Goal: Task Accomplishment & Management: Complete application form

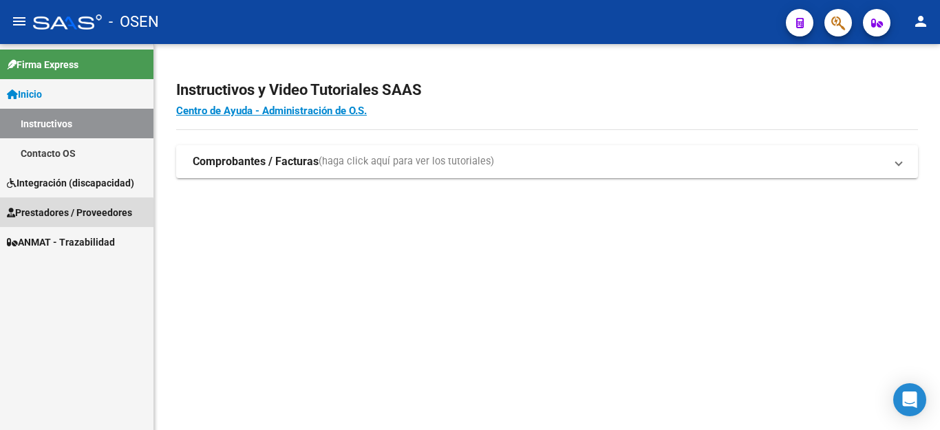
click at [53, 215] on span "Prestadores / Proveedores" at bounding box center [69, 212] width 125 height 15
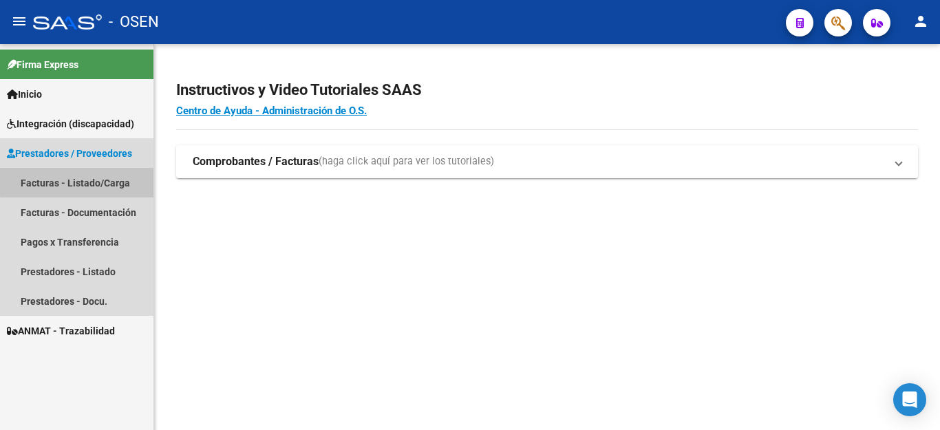
click at [91, 180] on link "Facturas - Listado/Carga" at bounding box center [76, 183] width 153 height 30
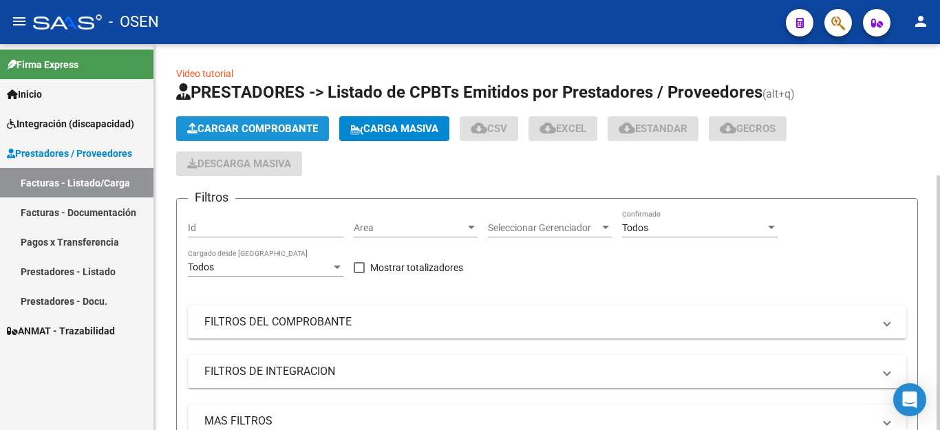
click at [220, 129] on span "Cargar Comprobante" at bounding box center [252, 128] width 131 height 12
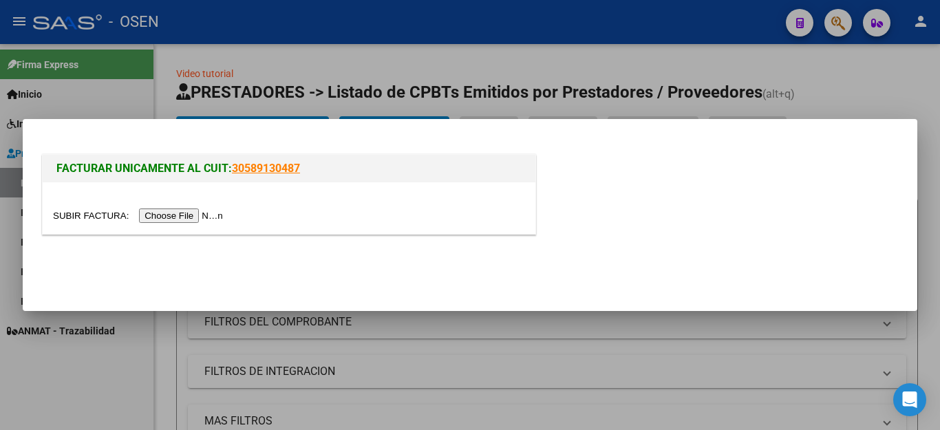
click at [185, 217] on input "file" at bounding box center [140, 215] width 174 height 14
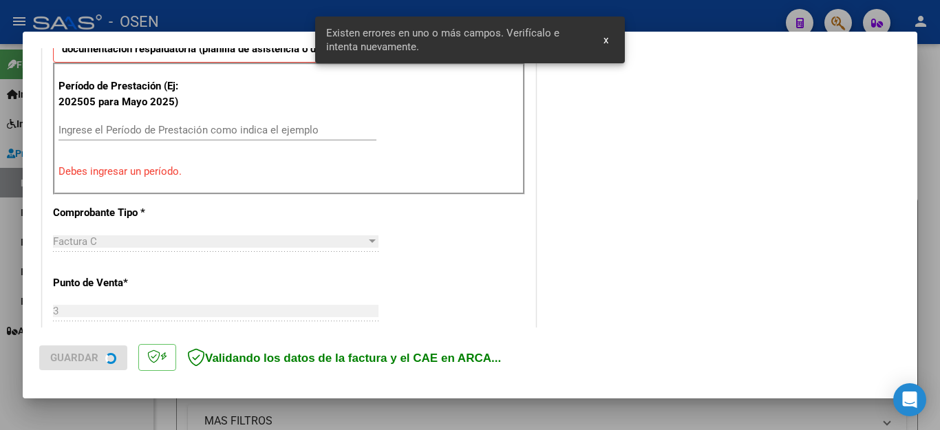
scroll to position [437, 0]
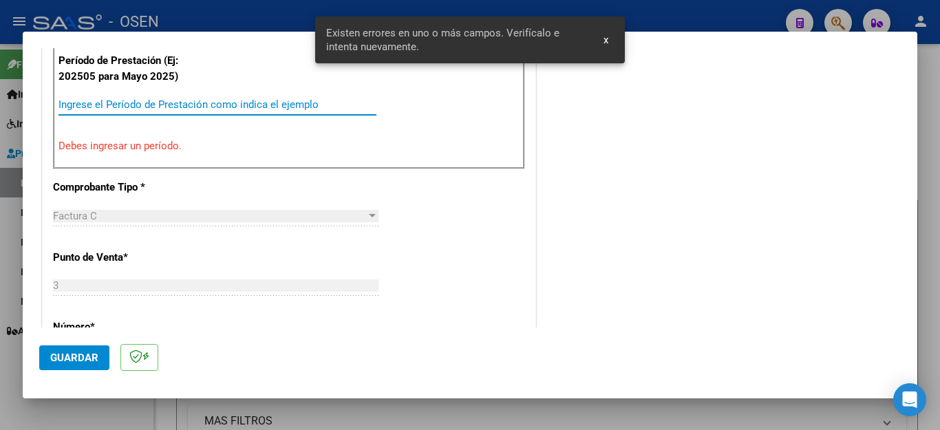
click at [181, 104] on input "Ingrese el Período de Prestación como indica el ejemplo" at bounding box center [217, 104] width 318 height 12
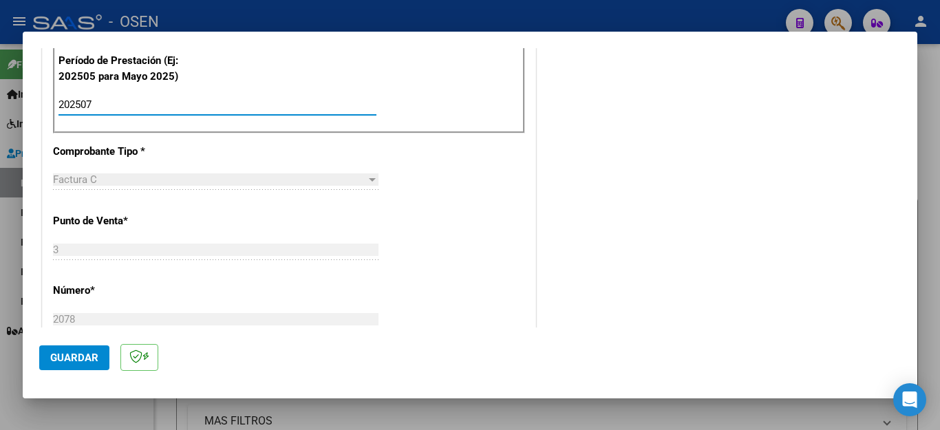
type input "202507"
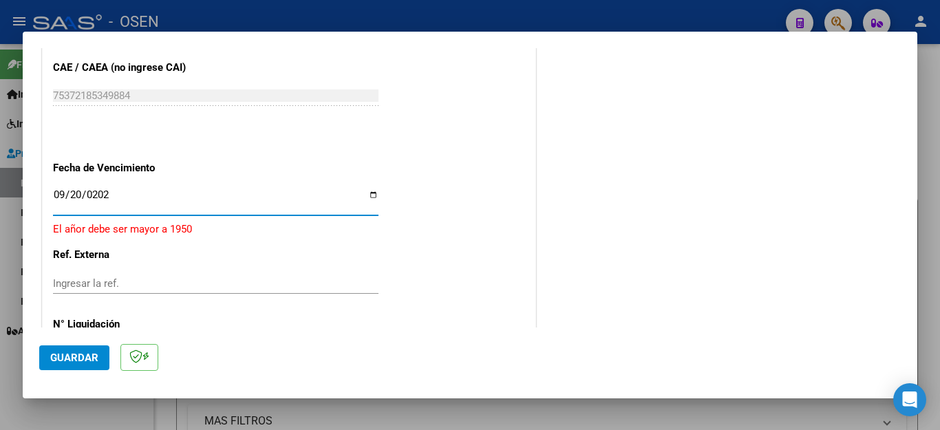
type input "2025-09-20"
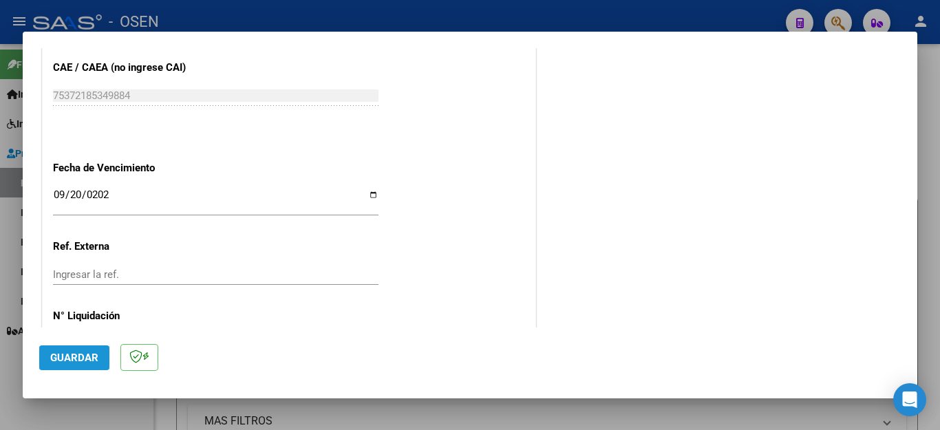
click at [85, 357] on span "Guardar" at bounding box center [74, 358] width 48 height 12
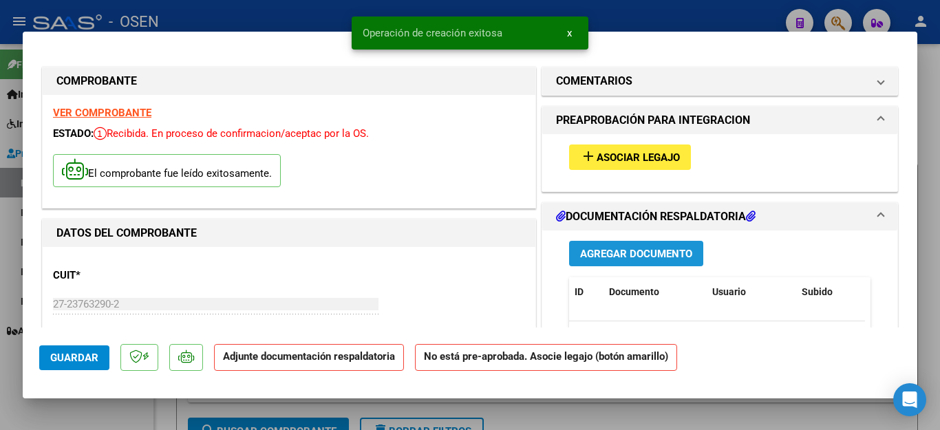
click at [619, 250] on span "Agregar Documento" at bounding box center [636, 254] width 112 height 12
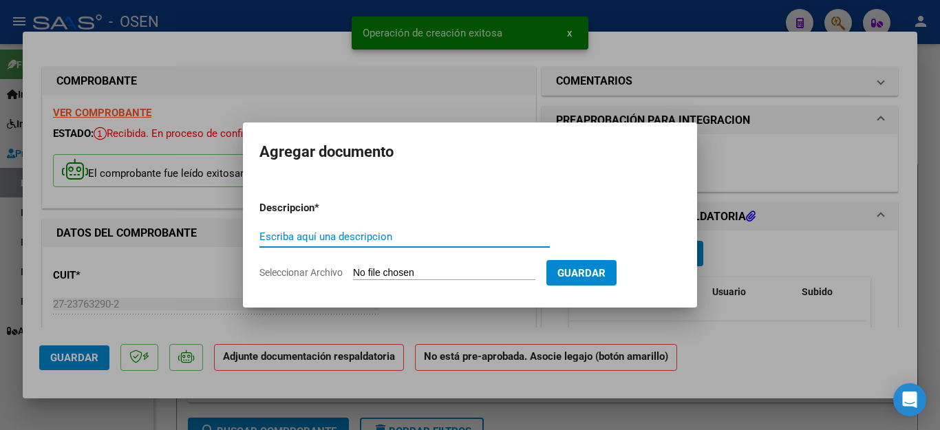
click at [367, 237] on input "Escriba aquí una descripcion" at bounding box center [404, 236] width 290 height 12
type input "ASISTENCIA"
click at [389, 271] on input "Seleccionar Archivo" at bounding box center [444, 273] width 182 height 13
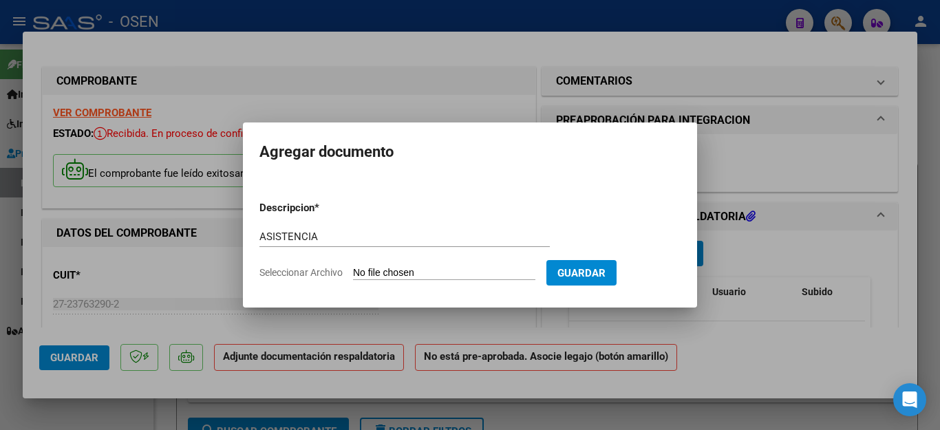
type input "C:\fakepath\MARTINEZ FAC2078 ASISTENCIA.pdf"
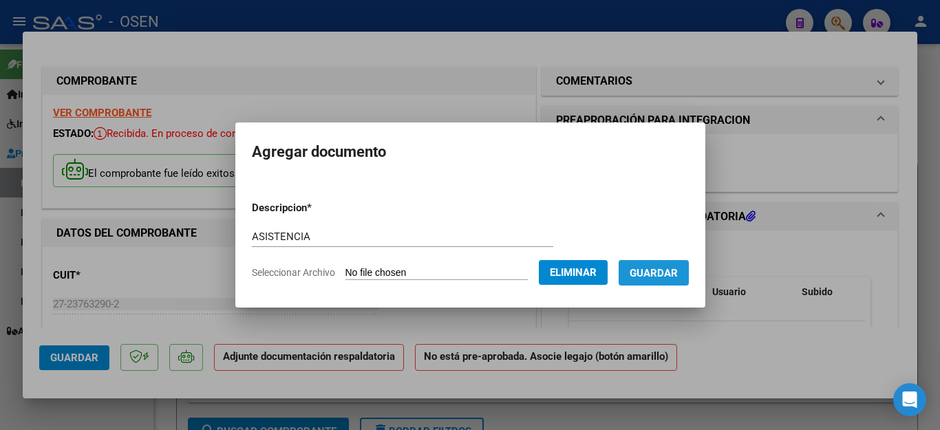
click at [652, 272] on span "Guardar" at bounding box center [653, 273] width 48 height 12
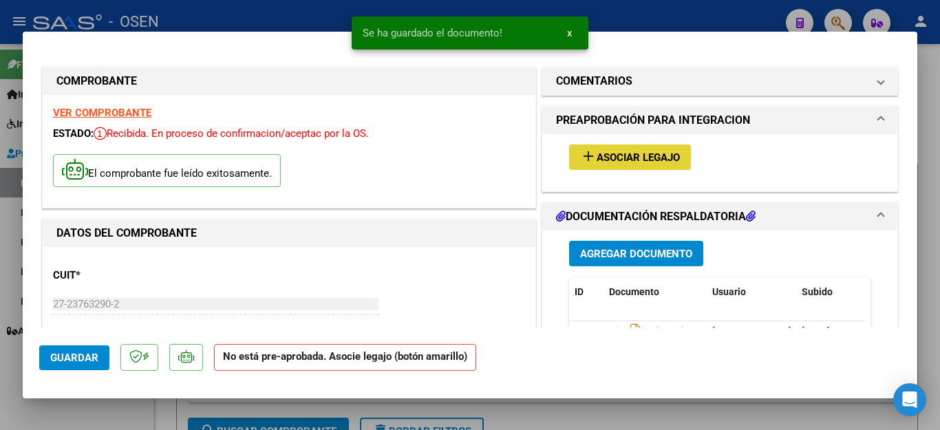
click at [601, 164] on button "add Asociar Legajo" at bounding box center [630, 156] width 122 height 25
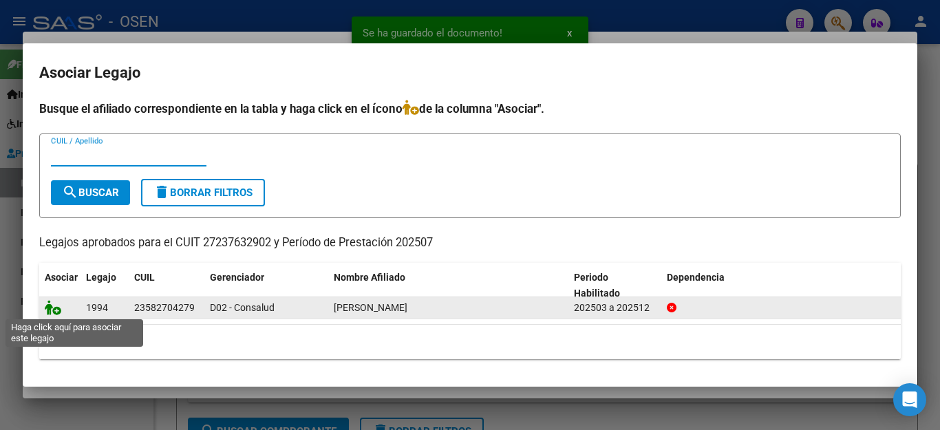
click at [48, 308] on icon at bounding box center [53, 307] width 17 height 15
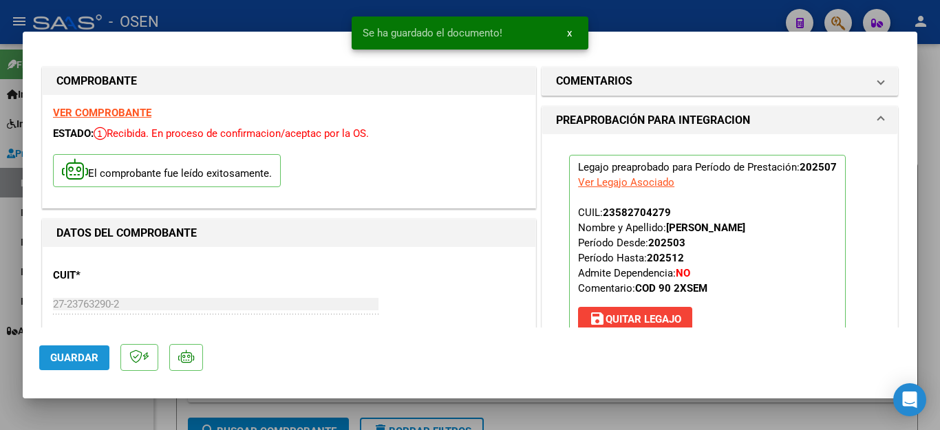
click at [92, 357] on span "Guardar" at bounding box center [74, 358] width 48 height 12
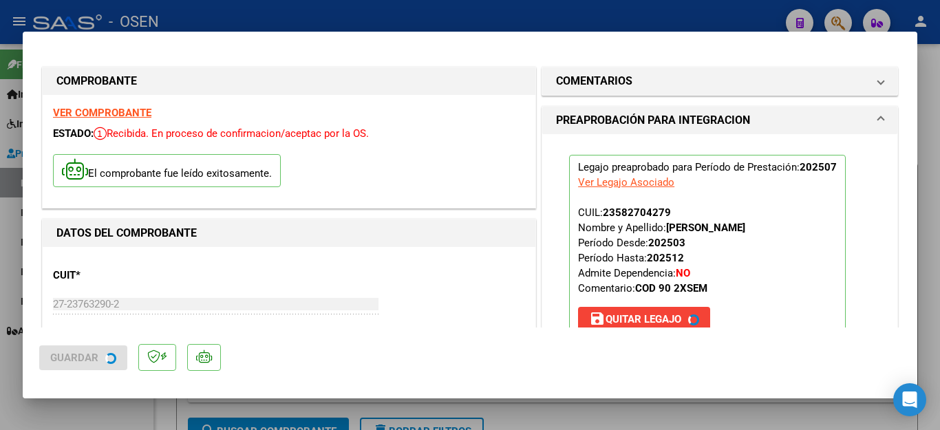
click at [99, 411] on div at bounding box center [470, 215] width 940 height 430
type input "$ 0,00"
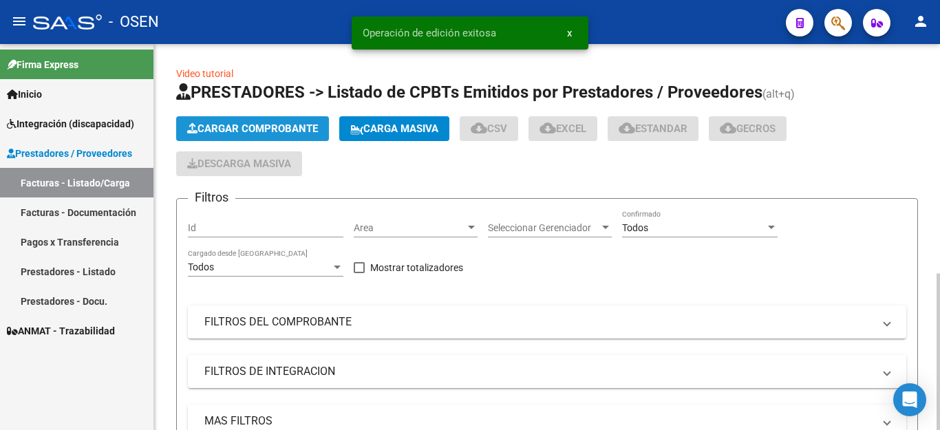
click at [241, 129] on span "Cargar Comprobante" at bounding box center [252, 128] width 131 height 12
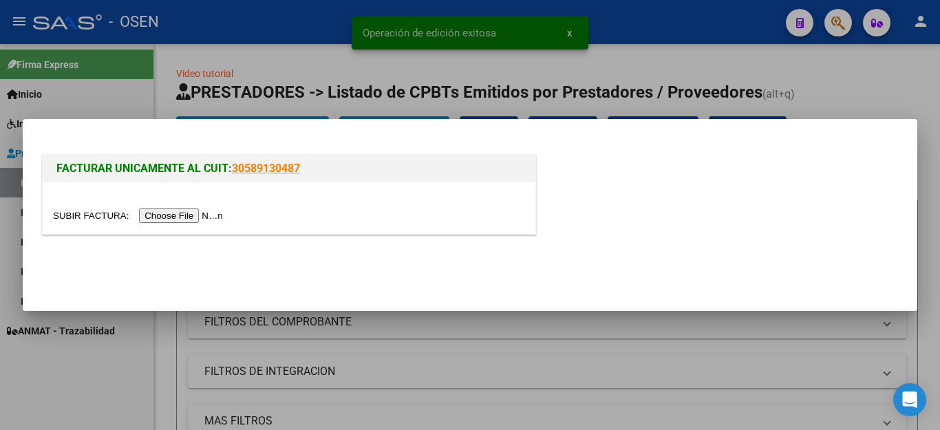
click at [182, 215] on input "file" at bounding box center [140, 215] width 174 height 14
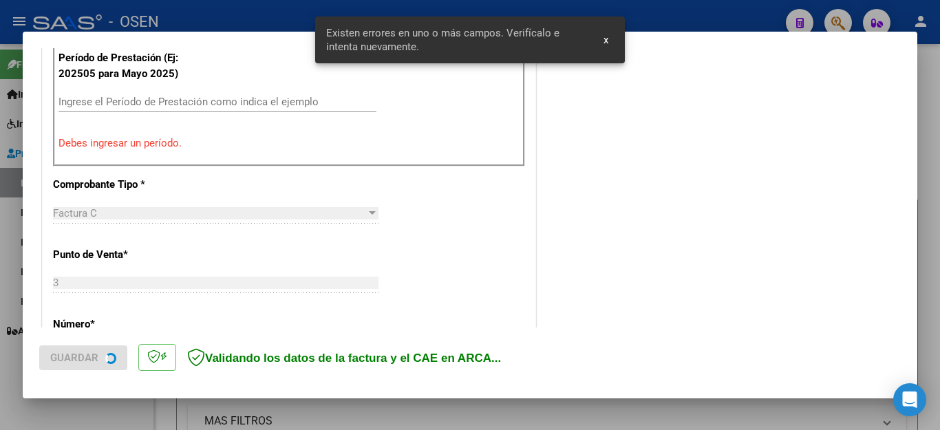
scroll to position [463, 0]
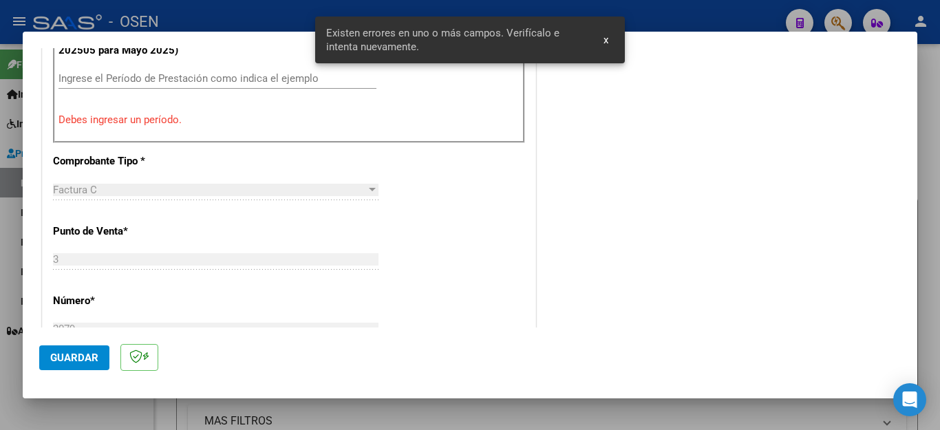
click at [156, 75] on input "Ingrese el Período de Prestación como indica el ejemplo" at bounding box center [217, 78] width 318 height 12
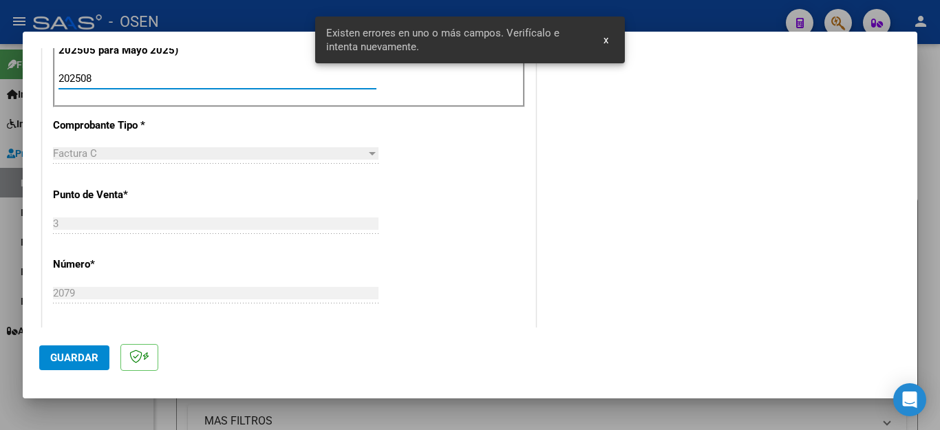
type input "202508"
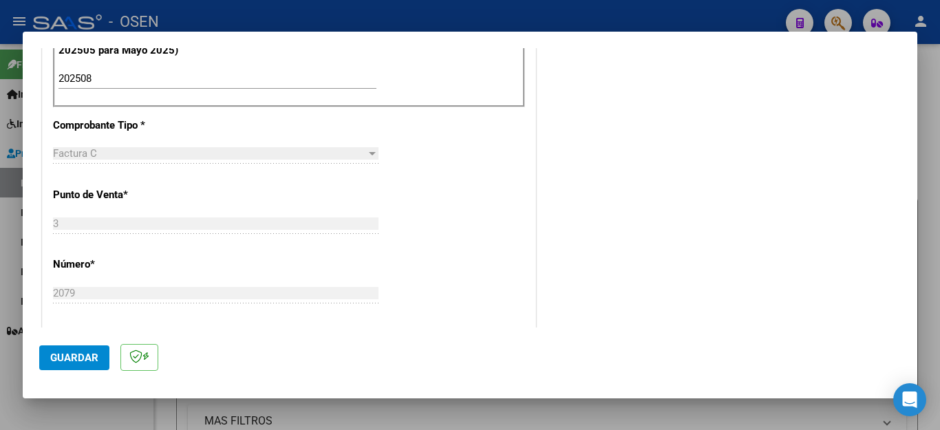
scroll to position [878, 0]
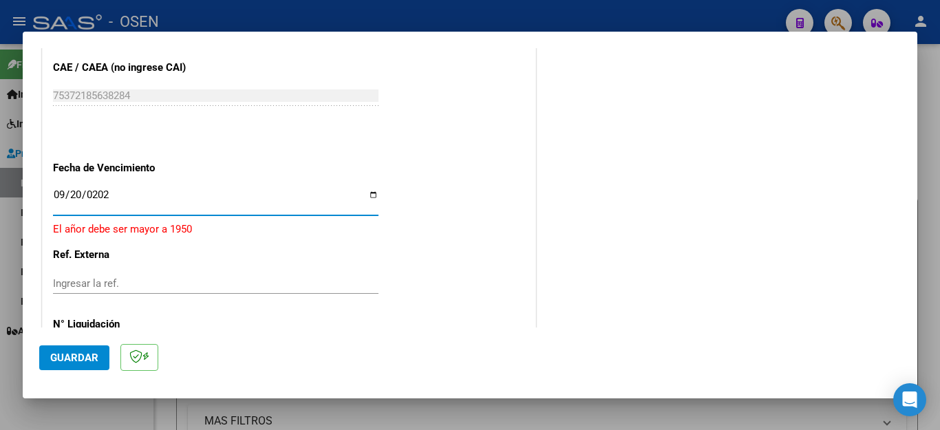
type input "2025-09-20"
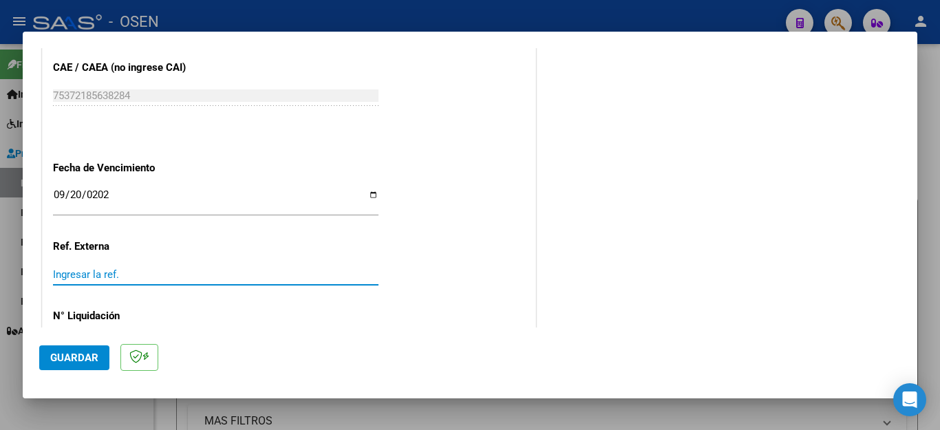
click at [74, 355] on span "Guardar" at bounding box center [74, 358] width 48 height 12
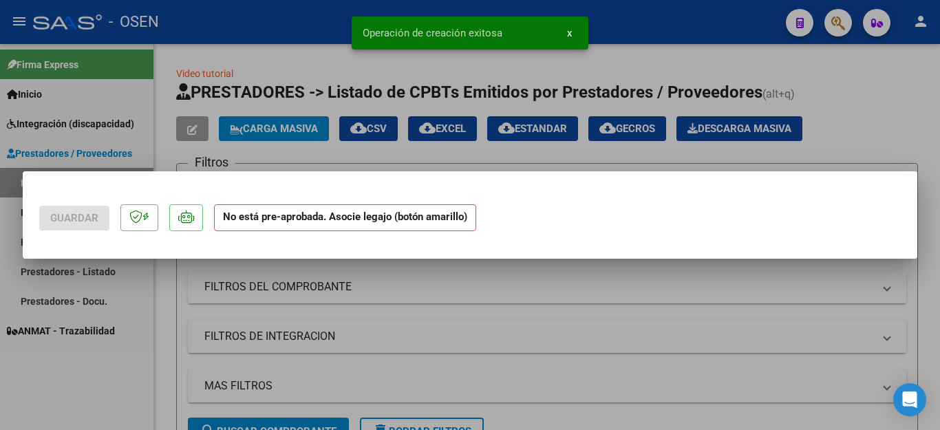
scroll to position [0, 0]
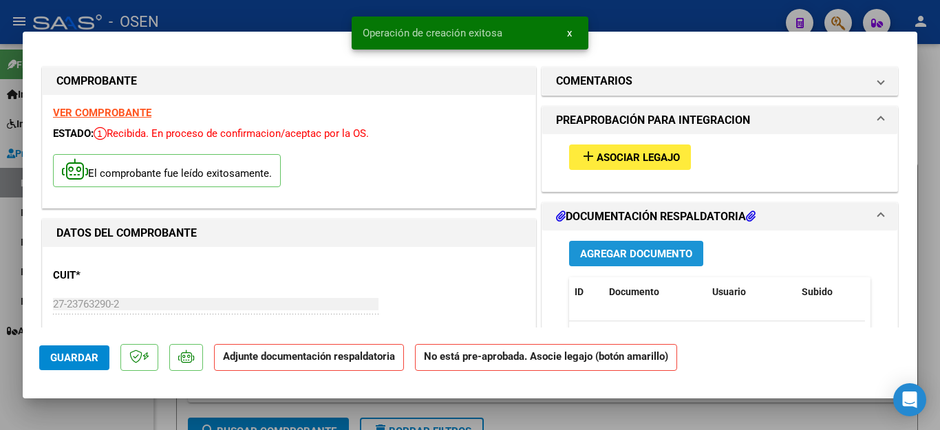
click at [610, 255] on span "Agregar Documento" at bounding box center [636, 254] width 112 height 12
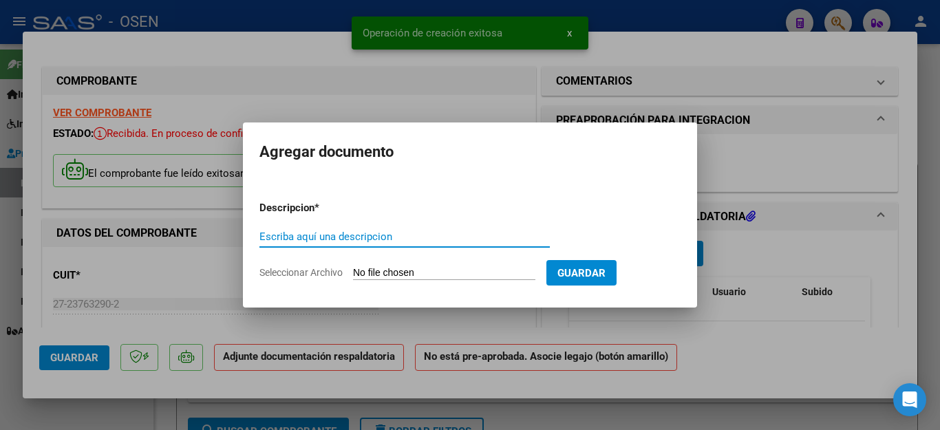
click at [382, 239] on input "Escriba aquí una descripcion" at bounding box center [404, 236] width 290 height 12
type input "ASISTENCIA"
click at [386, 270] on input "Seleccionar Archivo" at bounding box center [444, 273] width 182 height 13
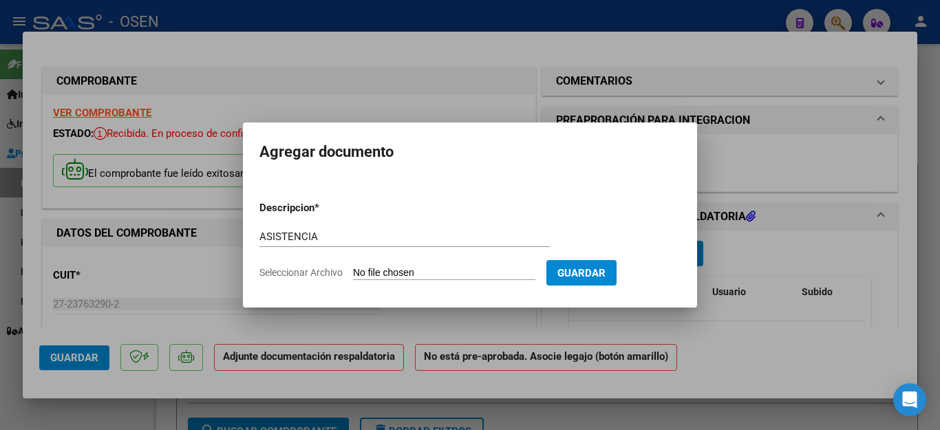
type input "C:\fakepath\MARTINEZ FAC2079 ASISTENCIA.pdf"
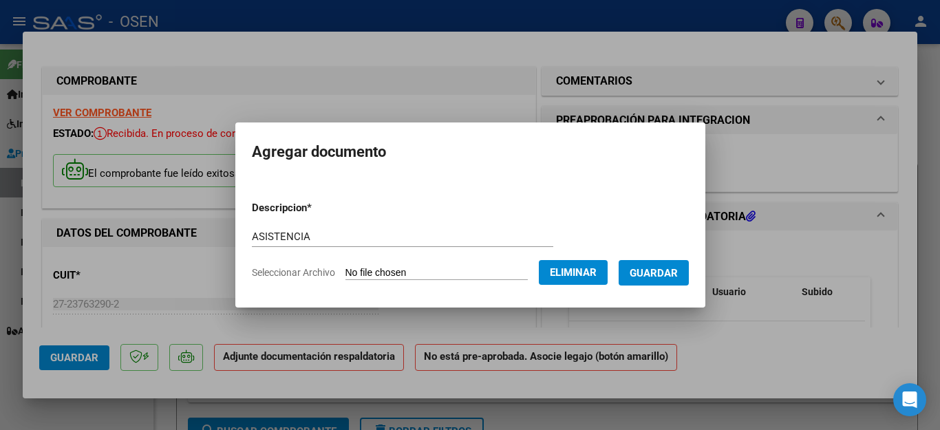
click at [638, 275] on button "Guardar" at bounding box center [653, 272] width 70 height 25
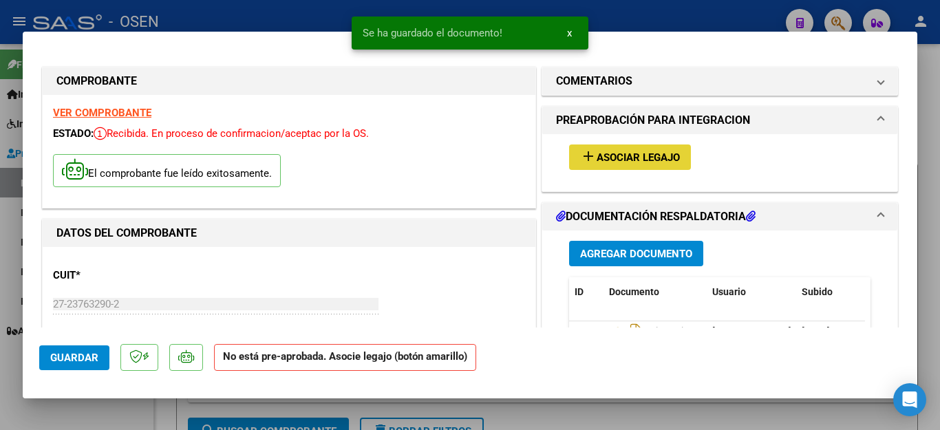
click at [614, 157] on span "Asociar Legajo" at bounding box center [637, 157] width 83 height 12
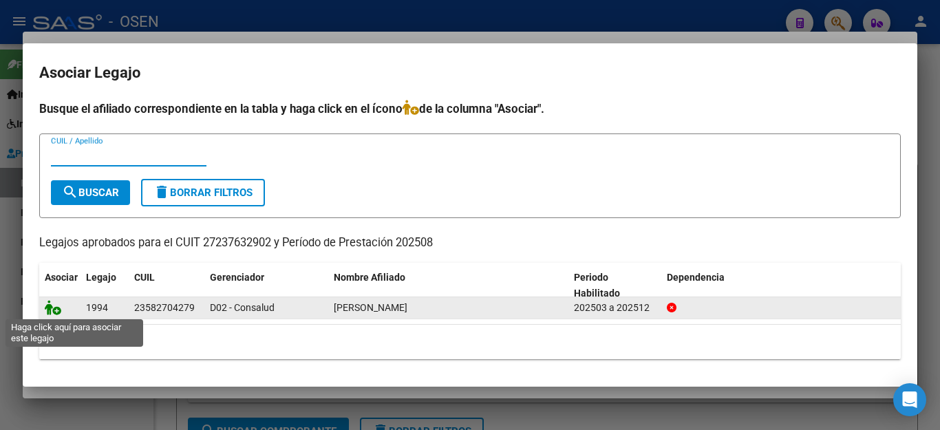
click at [47, 305] on icon at bounding box center [53, 307] width 17 height 15
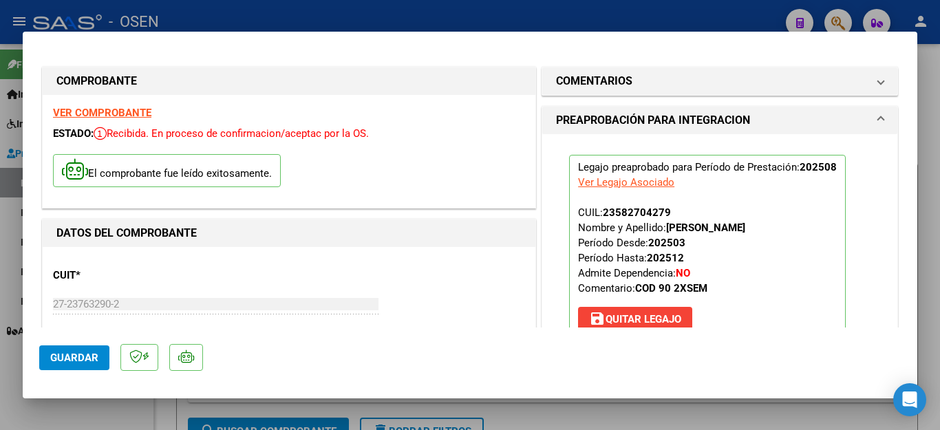
click at [83, 362] on span "Guardar" at bounding box center [74, 358] width 48 height 12
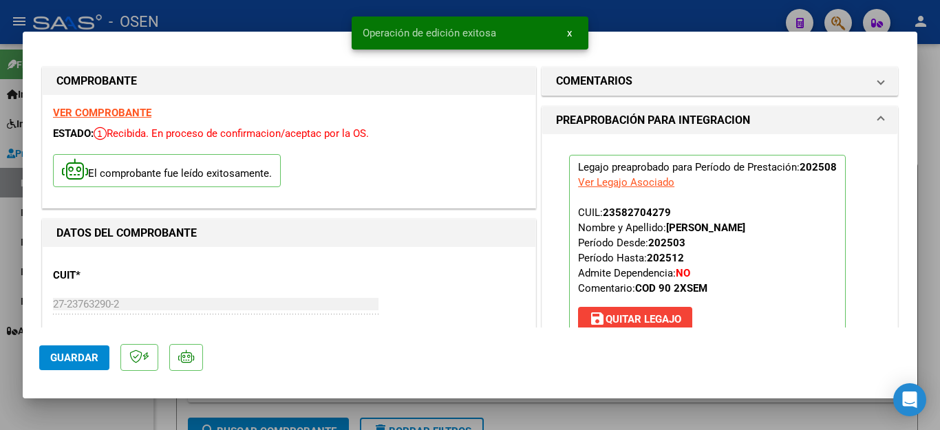
click at [88, 413] on div at bounding box center [470, 215] width 940 height 430
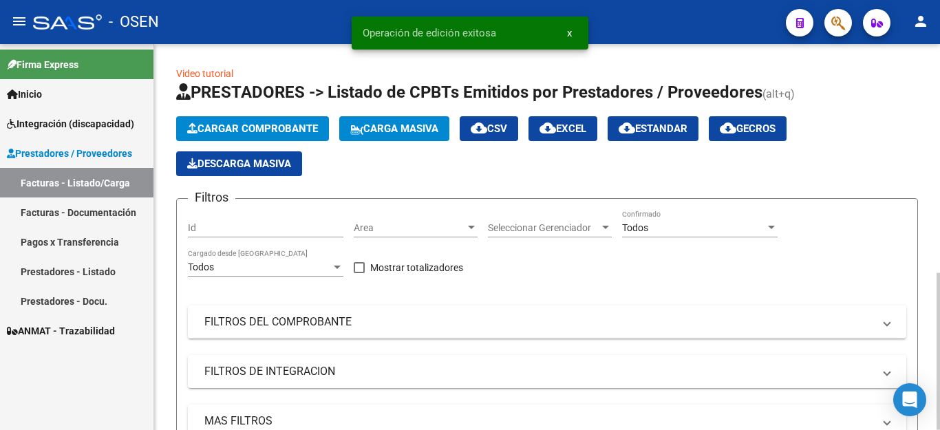
click at [261, 131] on span "Cargar Comprobante" at bounding box center [252, 128] width 131 height 12
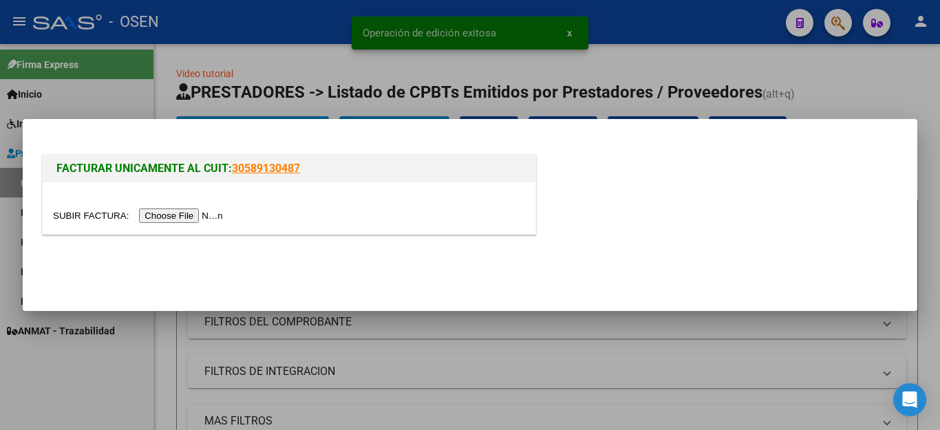
click at [201, 221] on input "file" at bounding box center [140, 215] width 174 height 14
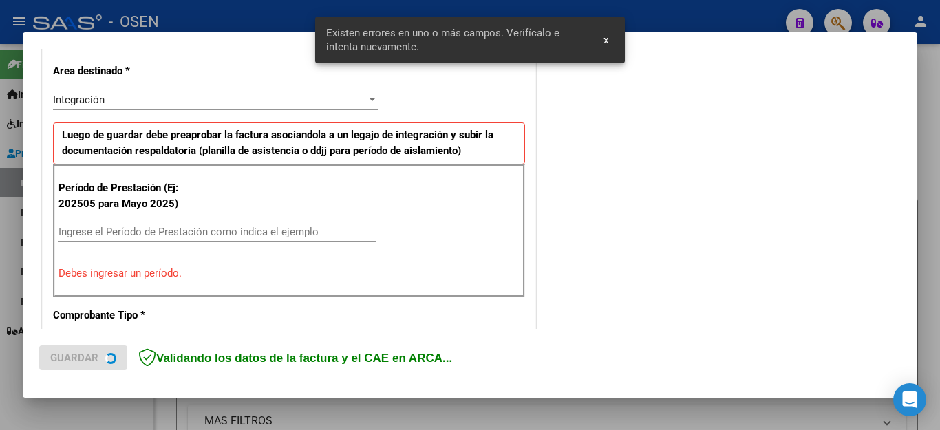
scroll to position [370, 0]
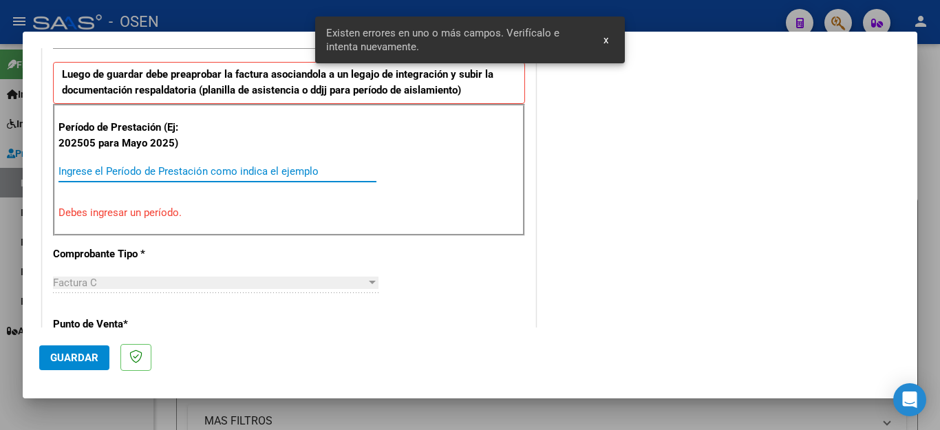
click at [188, 172] on input "Ingrese el Período de Prestación como indica el ejemplo" at bounding box center [217, 171] width 318 height 12
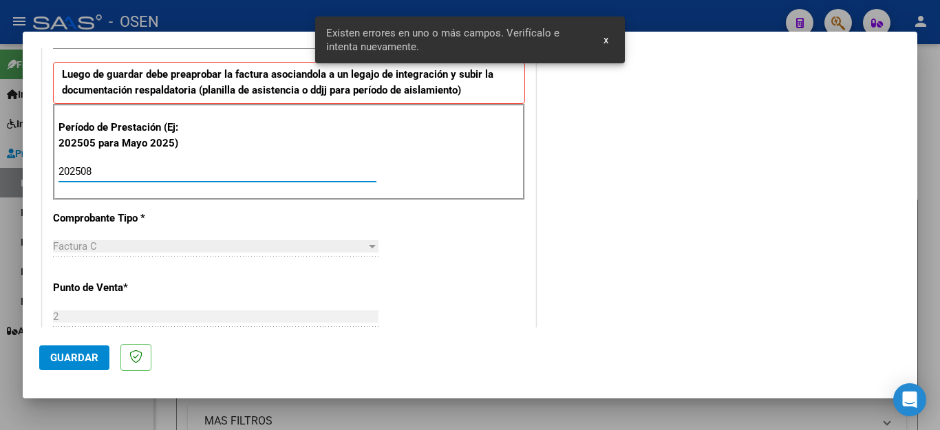
type input "202508"
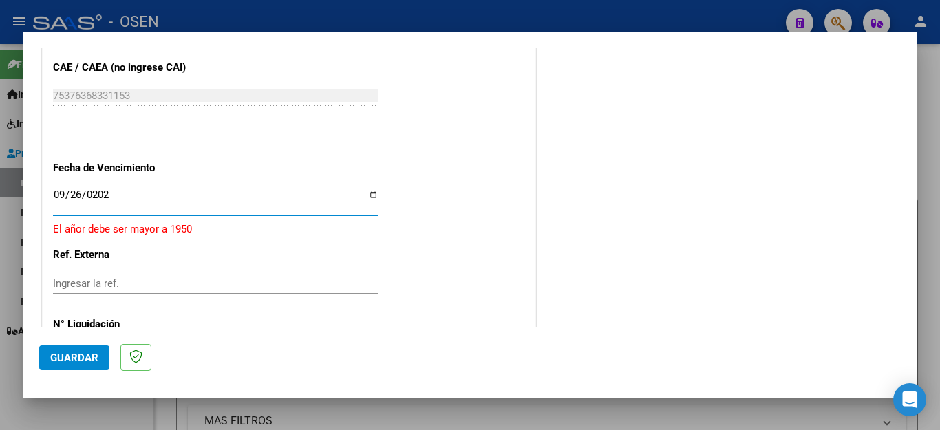
type input "2025-09-26"
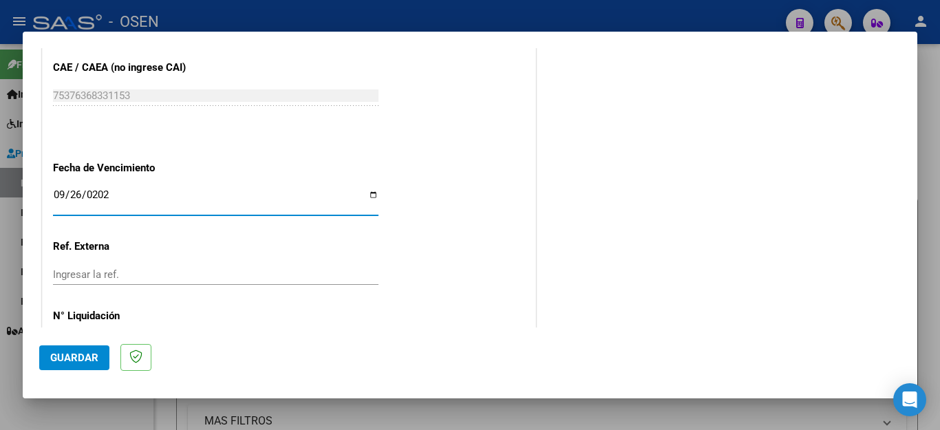
click at [78, 365] on button "Guardar" at bounding box center [74, 357] width 70 height 25
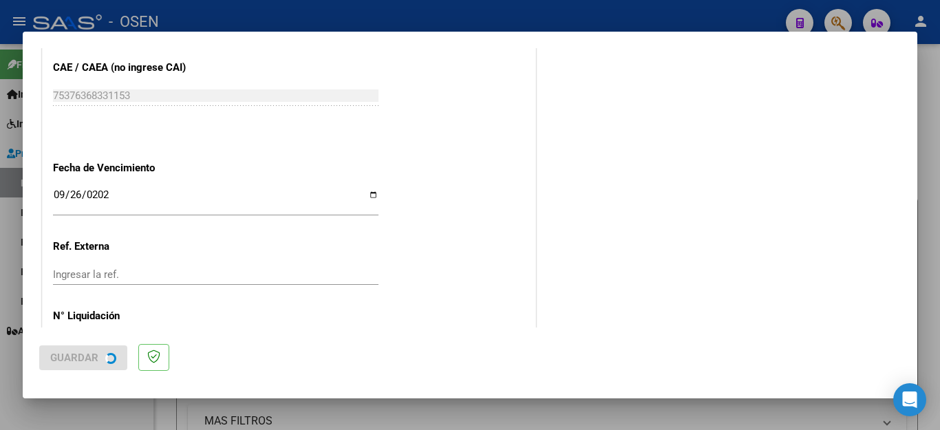
scroll to position [0, 0]
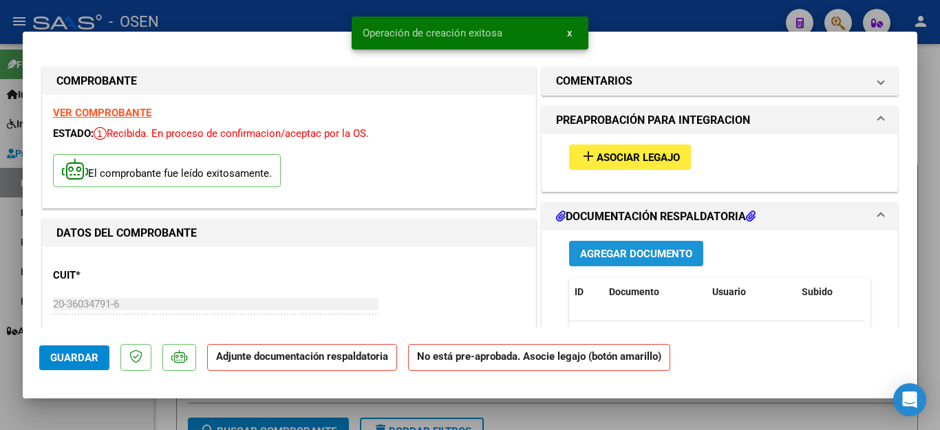
click at [572, 253] on button "Agregar Documento" at bounding box center [636, 253] width 134 height 25
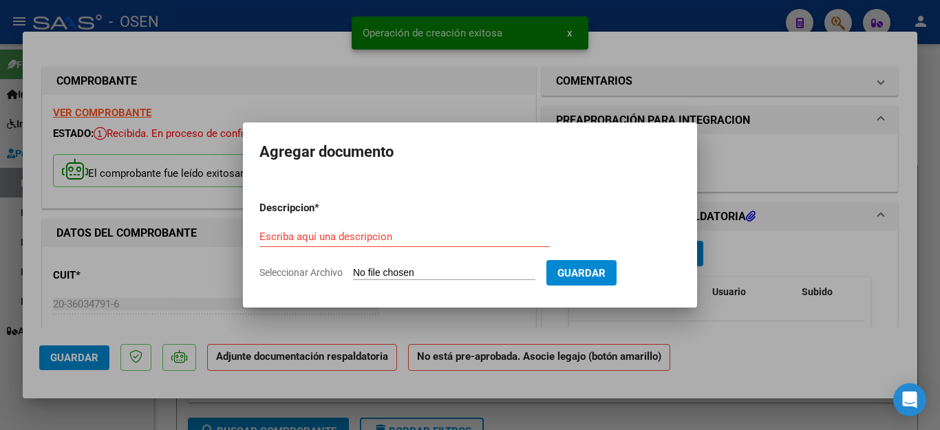
click at [337, 243] on div "Escriba aquí una descripcion" at bounding box center [404, 236] width 290 height 21
click at [327, 235] on input "Escriba aquí una descripcion" at bounding box center [404, 236] width 290 height 12
type input "ASISTENCIA"
click at [376, 268] on input "Seleccionar Archivo" at bounding box center [444, 273] width 182 height 13
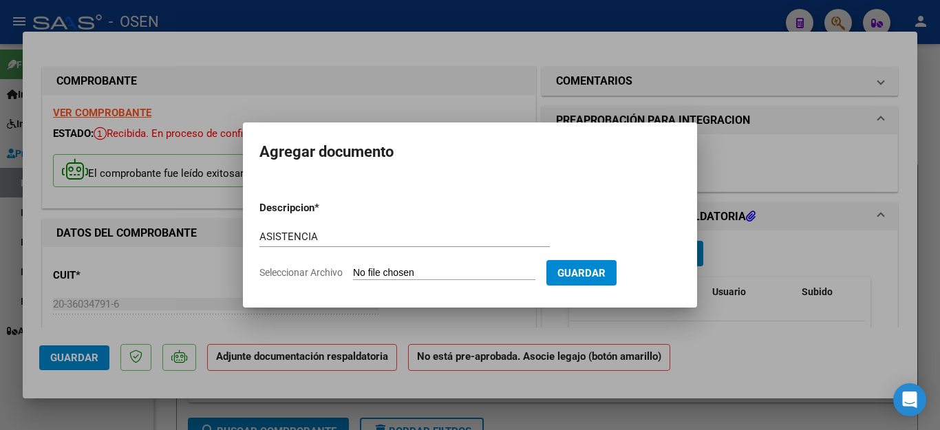
type input "C:\fakepath\BASSI FAC342 ASISTENCIA.pdf"
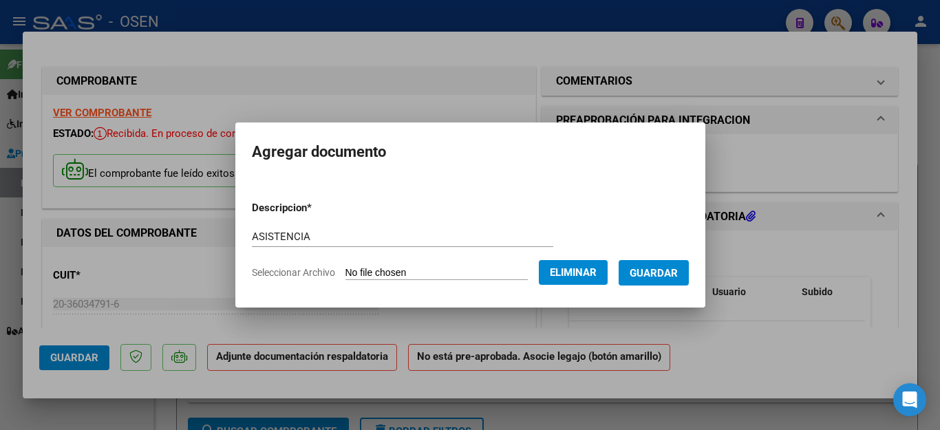
click at [639, 269] on button "Guardar" at bounding box center [653, 272] width 70 height 25
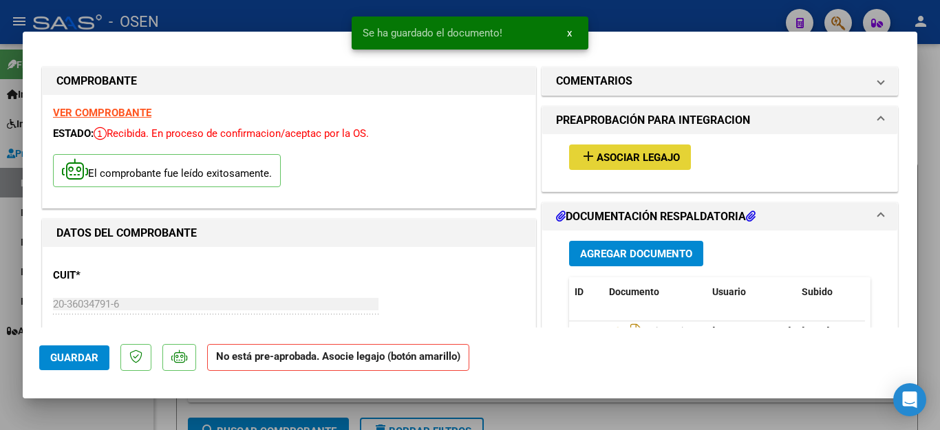
click at [600, 155] on span "Asociar Legajo" at bounding box center [637, 157] width 83 height 12
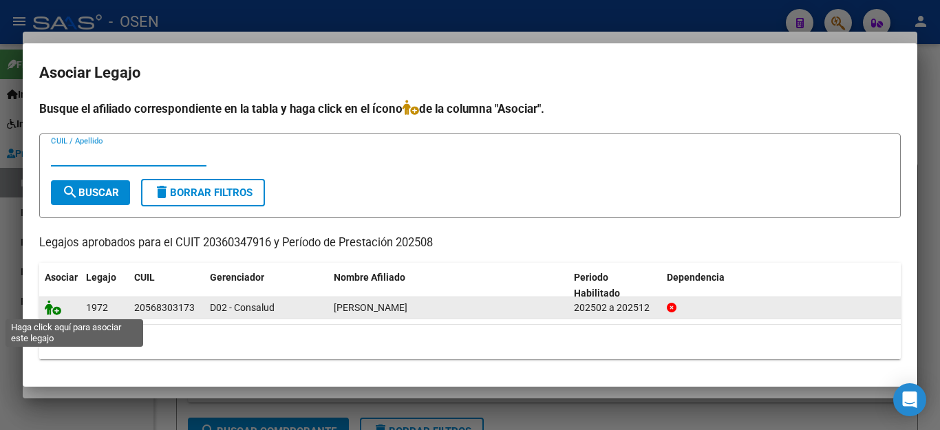
click at [54, 311] on icon at bounding box center [53, 307] width 17 height 15
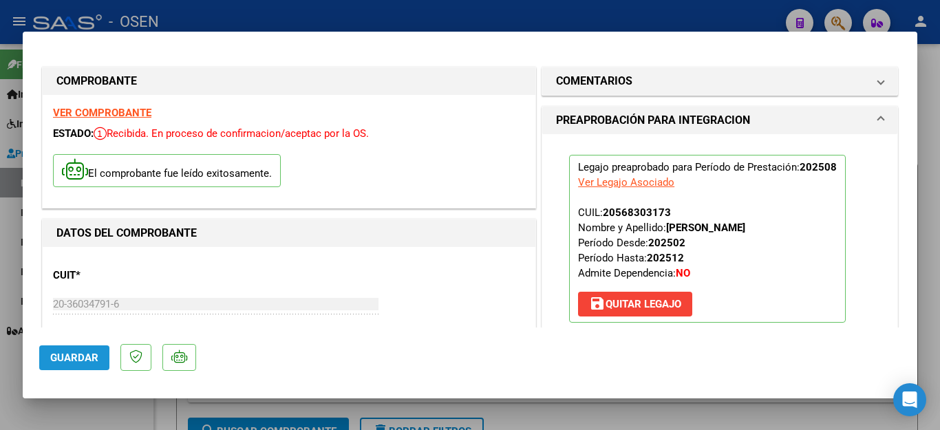
click at [69, 358] on span "Guardar" at bounding box center [74, 358] width 48 height 12
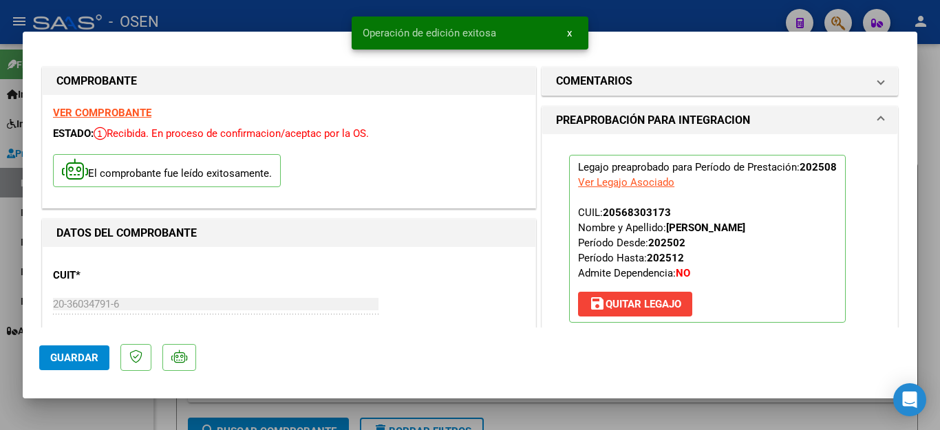
click at [69, 407] on div at bounding box center [470, 215] width 940 height 430
type input "$ 0,00"
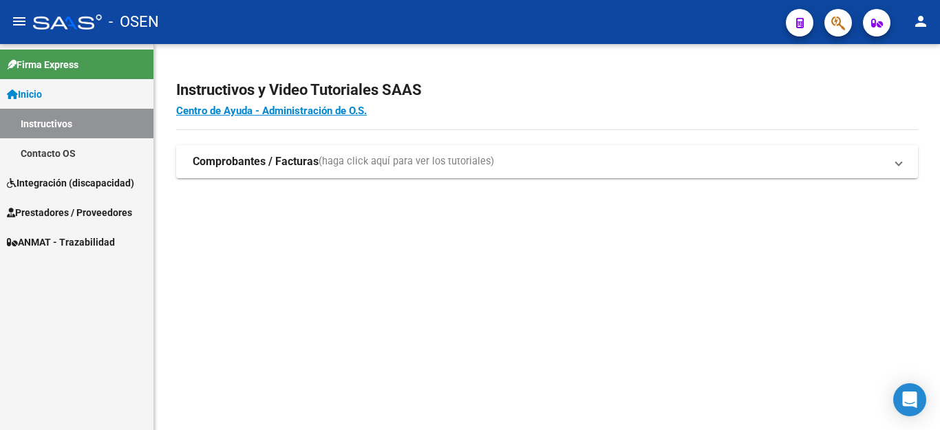
click at [240, 162] on strong "Comprobantes / Facturas" at bounding box center [256, 161] width 126 height 15
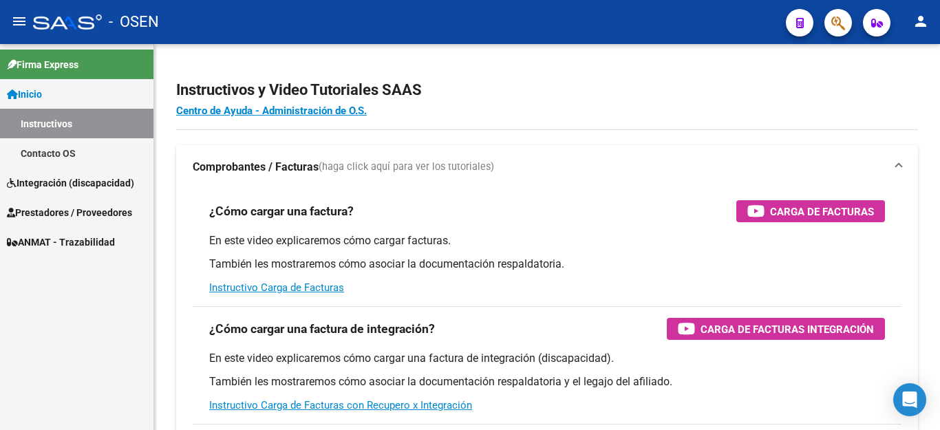
click at [70, 212] on span "Prestadores / Proveedores" at bounding box center [69, 212] width 125 height 15
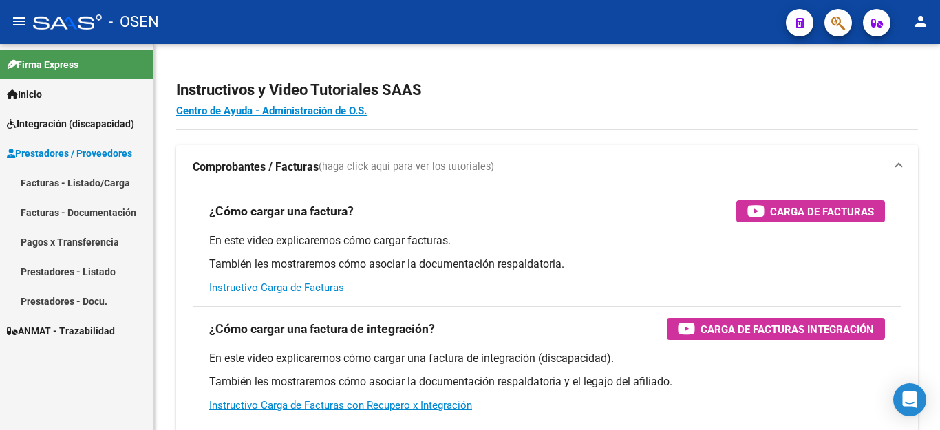
click at [69, 180] on link "Facturas - Listado/Carga" at bounding box center [76, 183] width 153 height 30
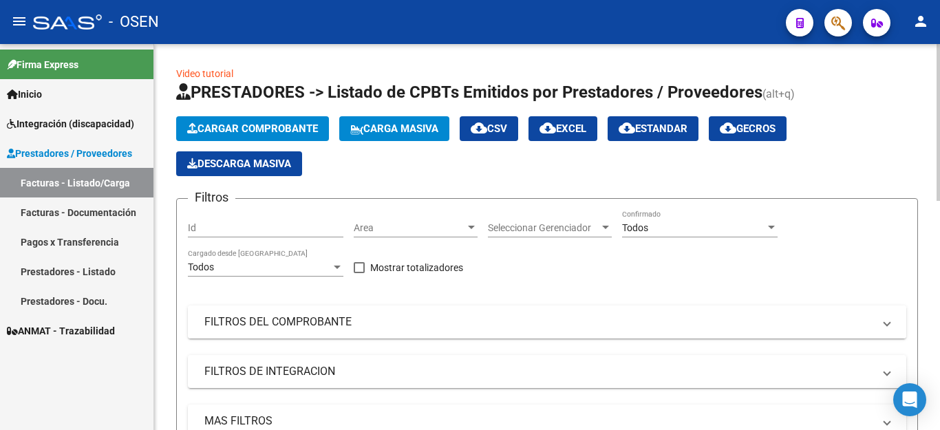
click at [328, 317] on mat-panel-title "FILTROS DEL COMPROBANTE" at bounding box center [538, 321] width 669 height 15
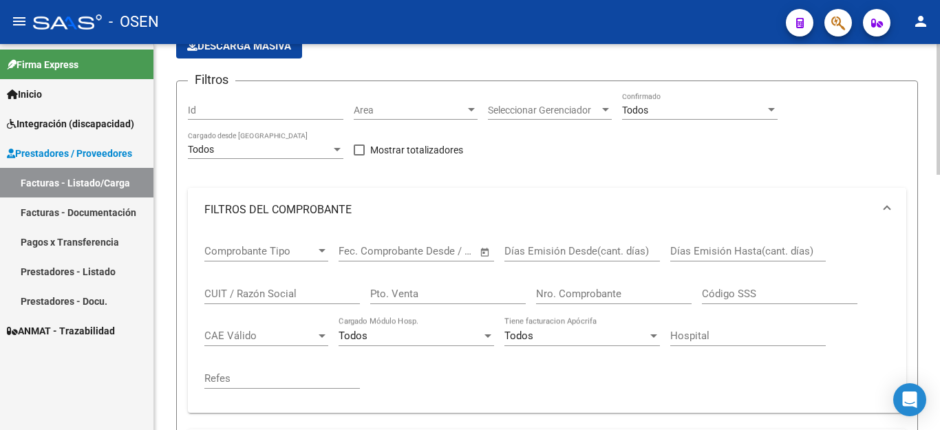
scroll to position [138, 0]
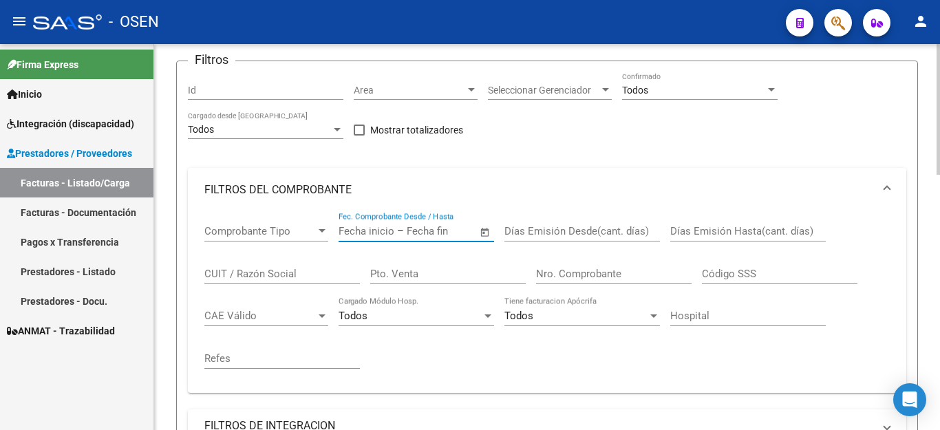
click at [385, 234] on input "text" at bounding box center [366, 231] width 56 height 12
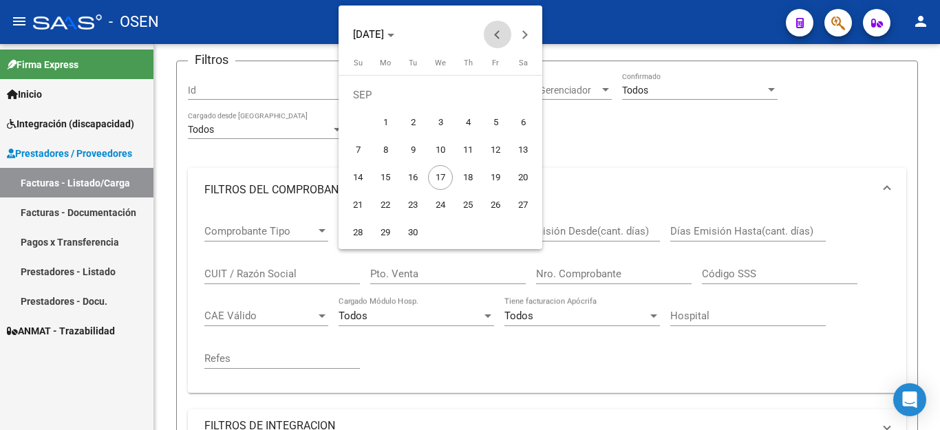
click at [492, 33] on span "Previous month" at bounding box center [498, 35] width 28 height 28
click at [413, 120] on span "1" at bounding box center [412, 122] width 25 height 25
type input "01/07/2025"
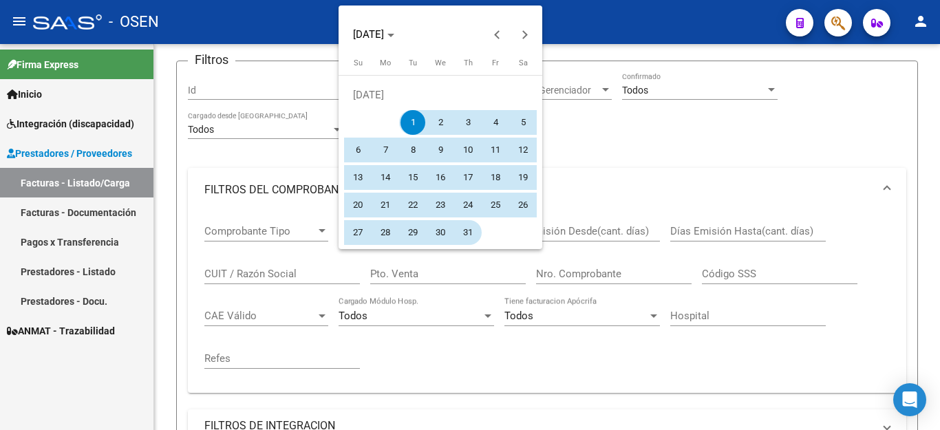
click at [462, 228] on span "31" at bounding box center [467, 232] width 25 height 25
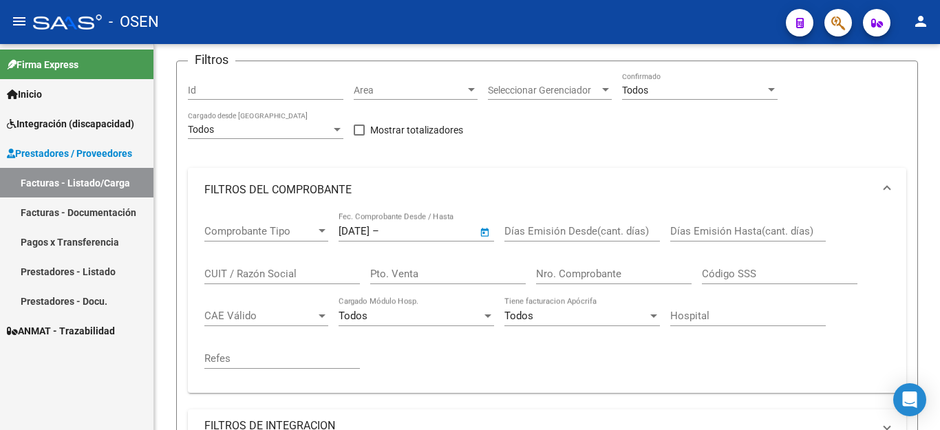
type input "31/07/2025"
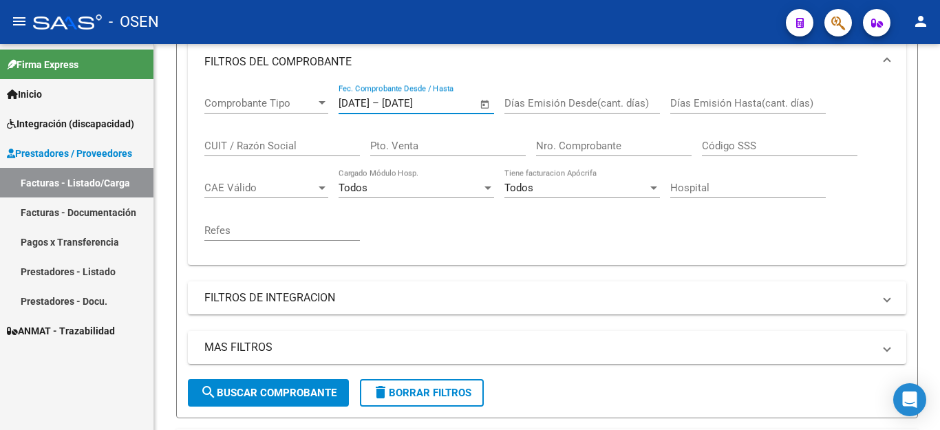
scroll to position [275, 0]
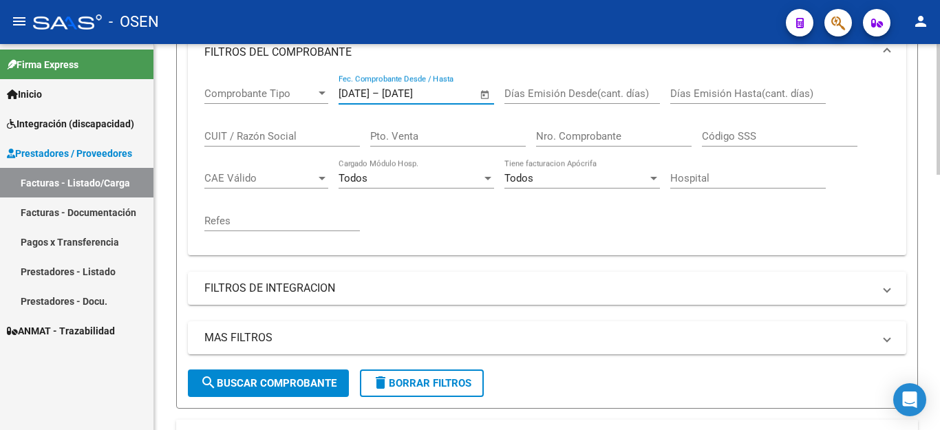
click at [305, 387] on span "search Buscar Comprobante" at bounding box center [268, 383] width 136 height 12
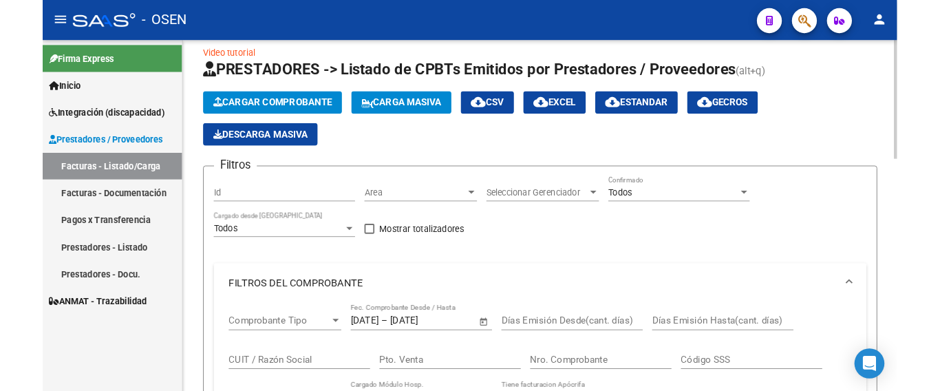
scroll to position [0, 0]
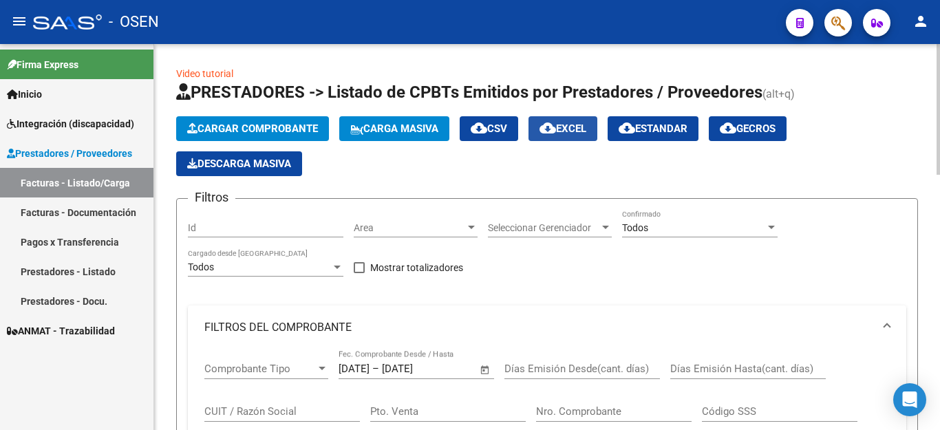
click at [572, 134] on span "cloud_download EXCEL" at bounding box center [562, 128] width 47 height 12
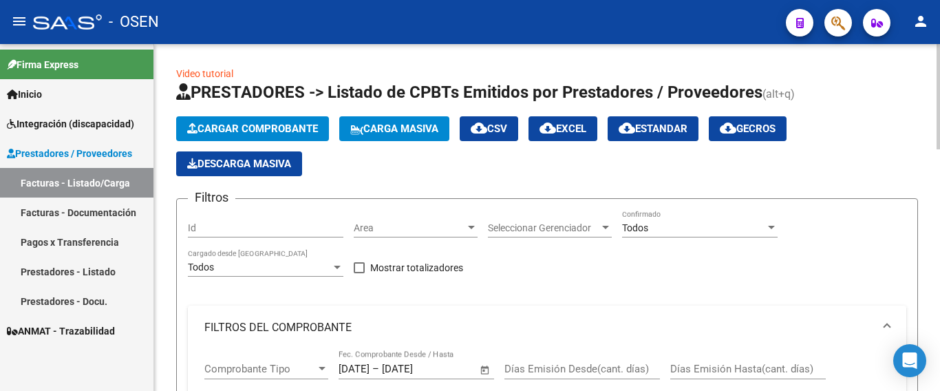
click at [486, 368] on span "Open calendar" at bounding box center [484, 369] width 33 height 33
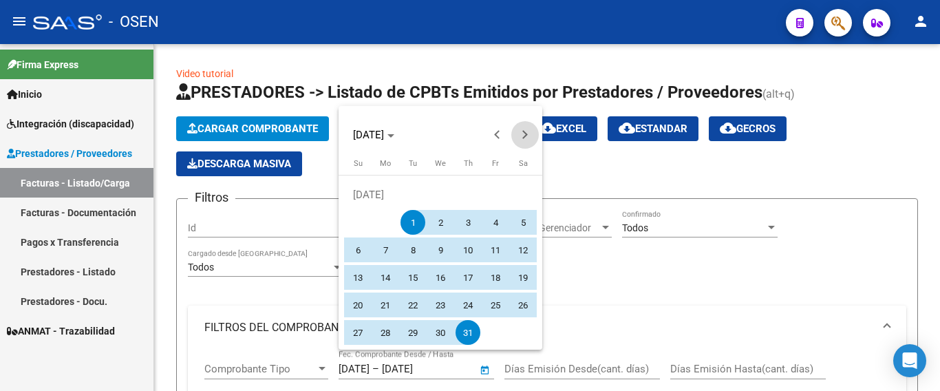
click at [526, 131] on span "Next month" at bounding box center [525, 135] width 28 height 28
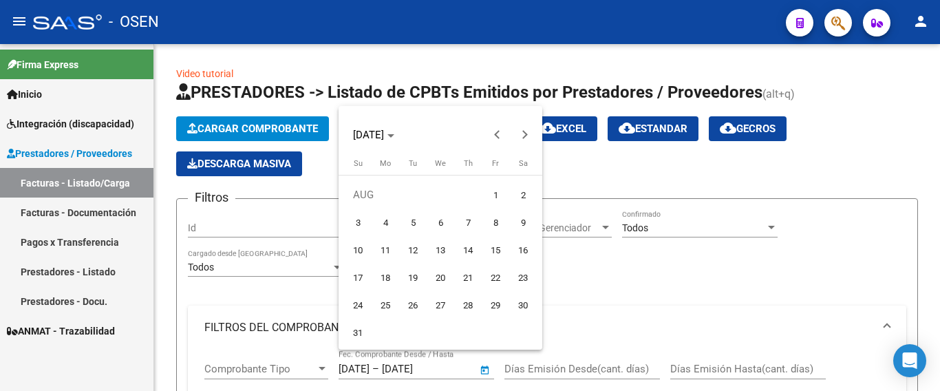
click at [356, 332] on span "31" at bounding box center [357, 332] width 25 height 25
type input "[DATE]"
click at [496, 196] on span "1" at bounding box center [495, 194] width 25 height 25
type input "[DATE]"
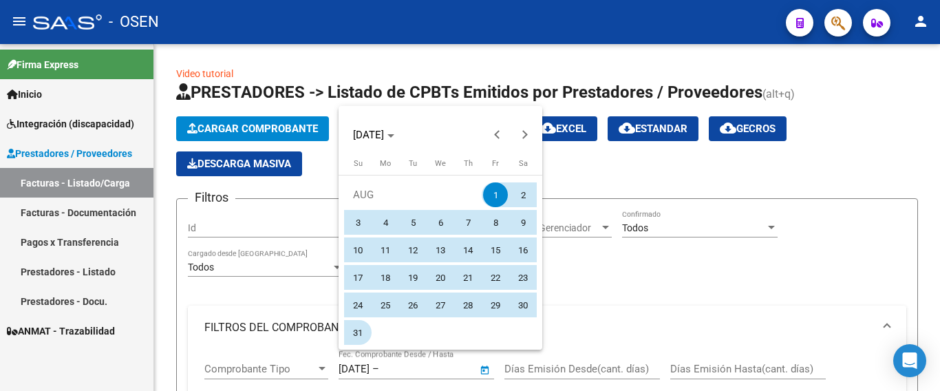
click at [354, 328] on span "31" at bounding box center [357, 332] width 25 height 25
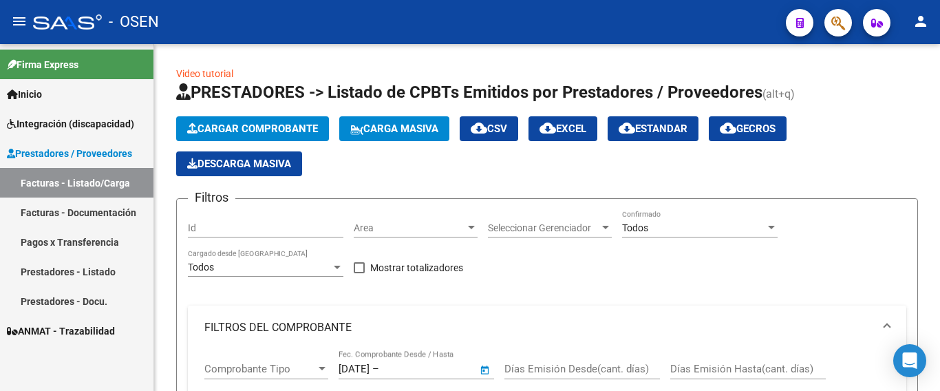
type input "[DATE]"
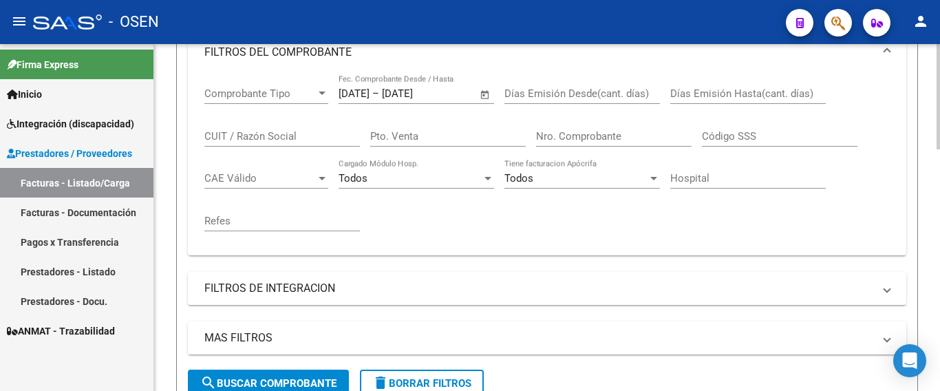
scroll to position [344, 0]
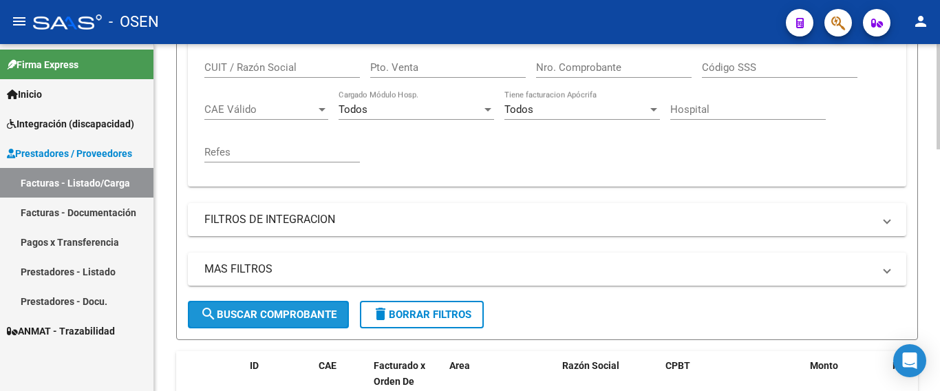
click at [303, 314] on span "search Buscar Comprobante" at bounding box center [268, 314] width 136 height 12
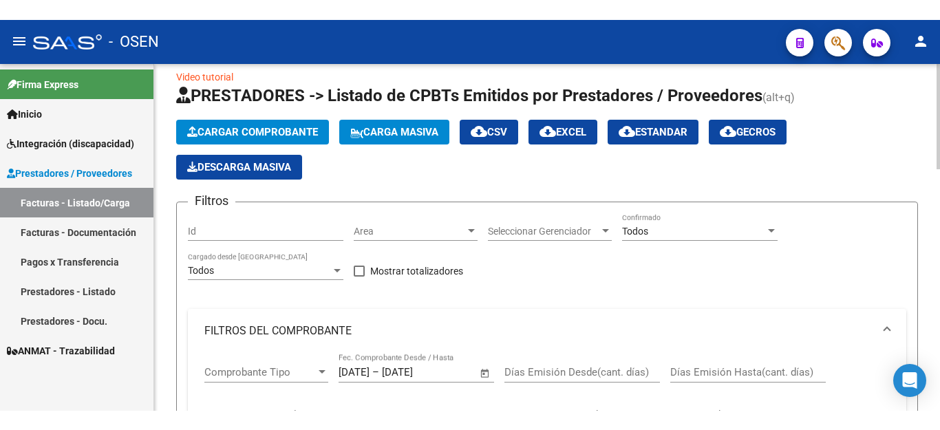
scroll to position [0, 0]
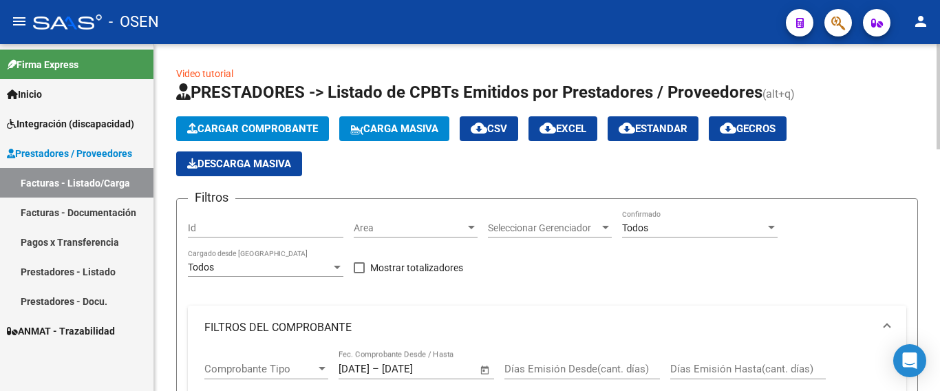
click at [581, 128] on span "cloud_download EXCEL" at bounding box center [562, 128] width 47 height 12
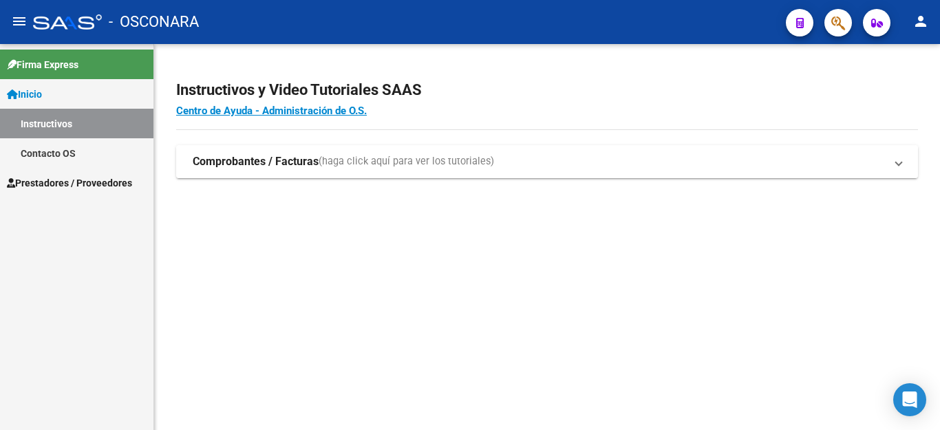
click at [218, 164] on strong "Comprobantes / Facturas" at bounding box center [256, 161] width 126 height 15
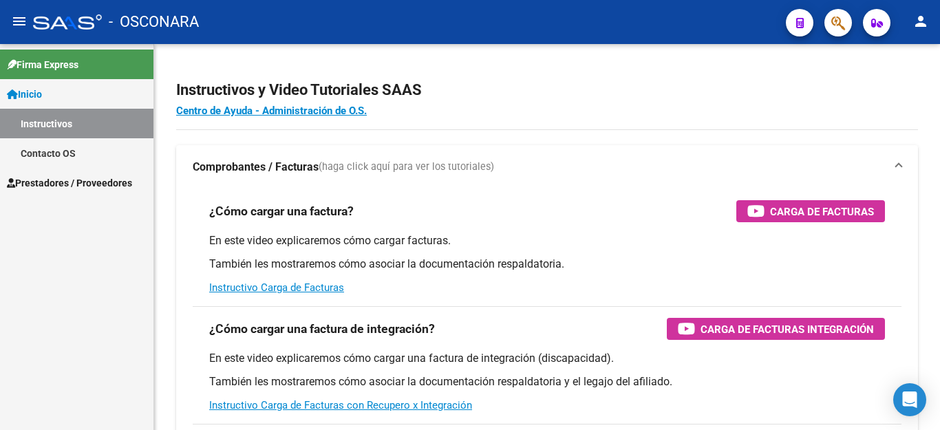
click at [47, 124] on link "Instructivos" at bounding box center [76, 124] width 153 height 30
click at [63, 185] on span "Prestadores / Proveedores" at bounding box center [69, 182] width 125 height 15
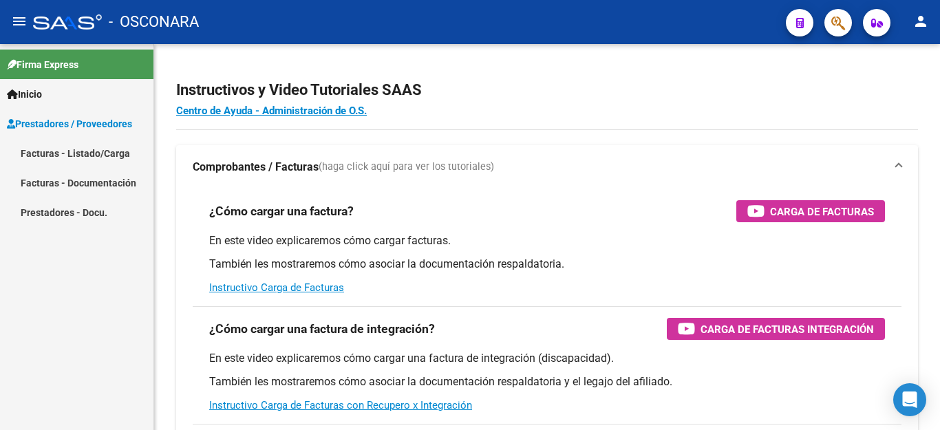
click at [63, 148] on link "Facturas - Listado/Carga" at bounding box center [76, 153] width 153 height 30
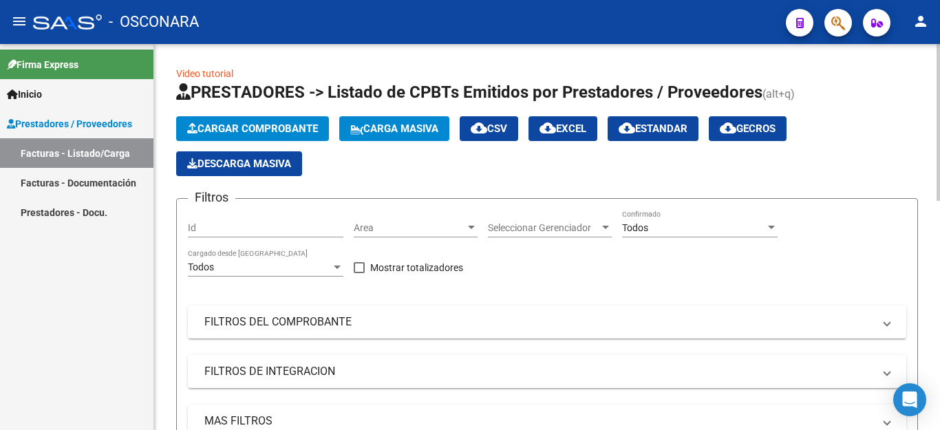
scroll to position [138, 0]
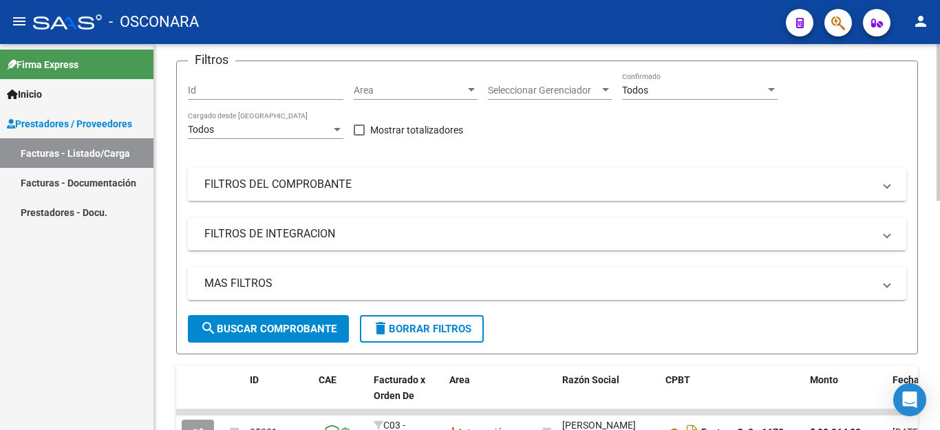
click at [391, 192] on mat-expansion-panel-header "FILTROS DEL COMPROBANTE" at bounding box center [547, 184] width 718 height 33
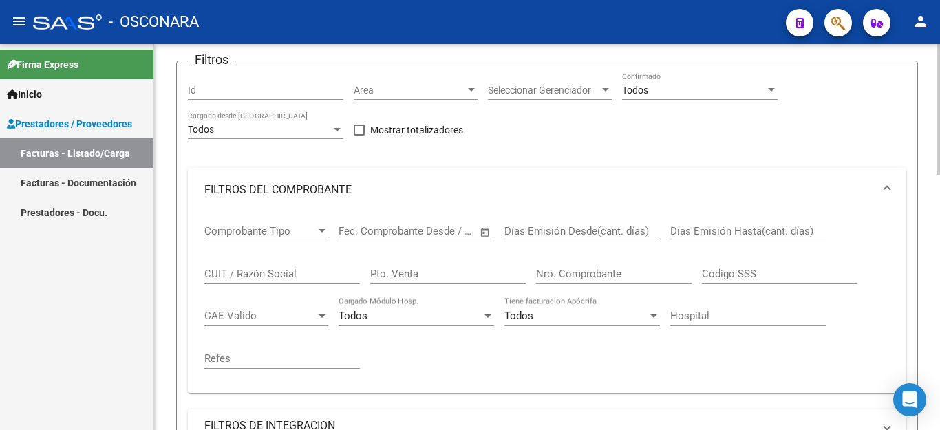
click at [482, 235] on span "Open calendar" at bounding box center [484, 231] width 33 height 33
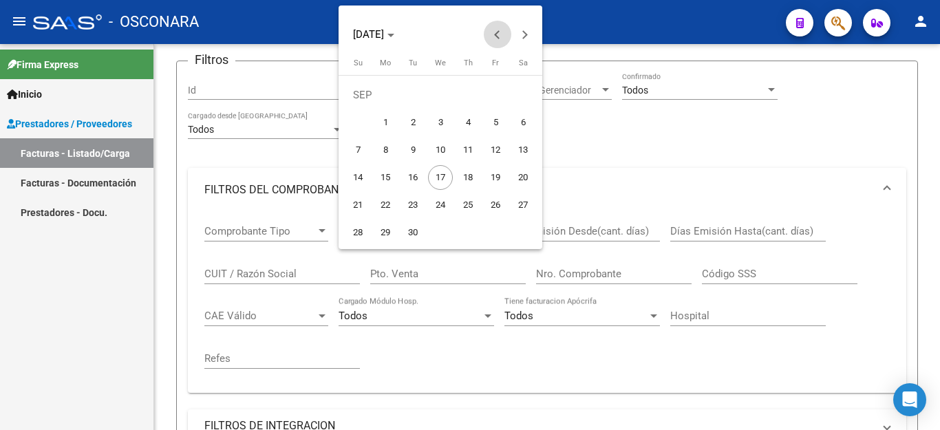
click at [493, 32] on span "Previous month" at bounding box center [498, 35] width 28 height 28
click at [495, 96] on span "1" at bounding box center [495, 95] width 25 height 25
type input "[DATE]"
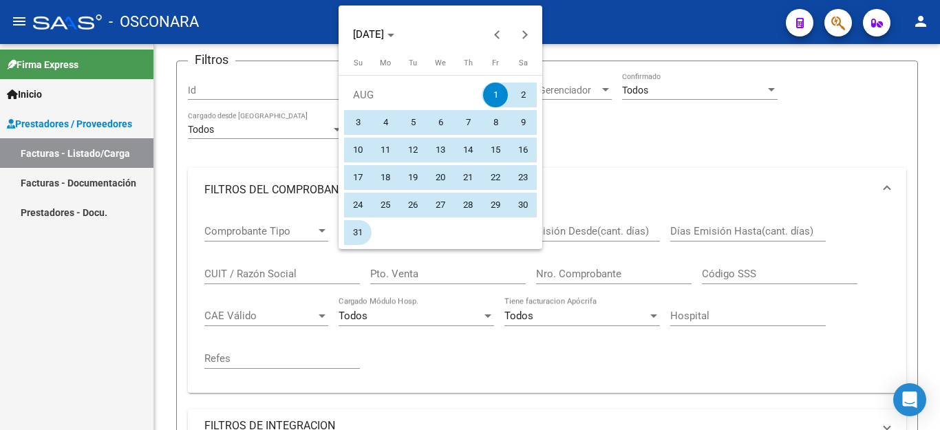
click at [358, 234] on span "31" at bounding box center [357, 232] width 25 height 25
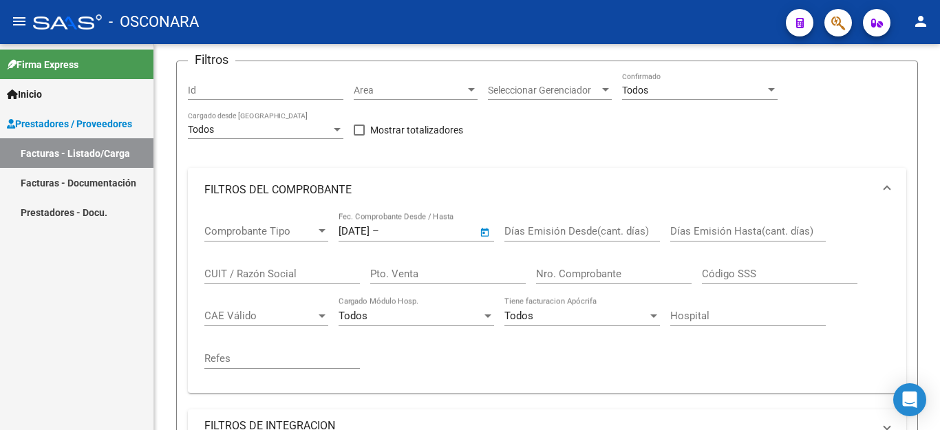
type input "[DATE]"
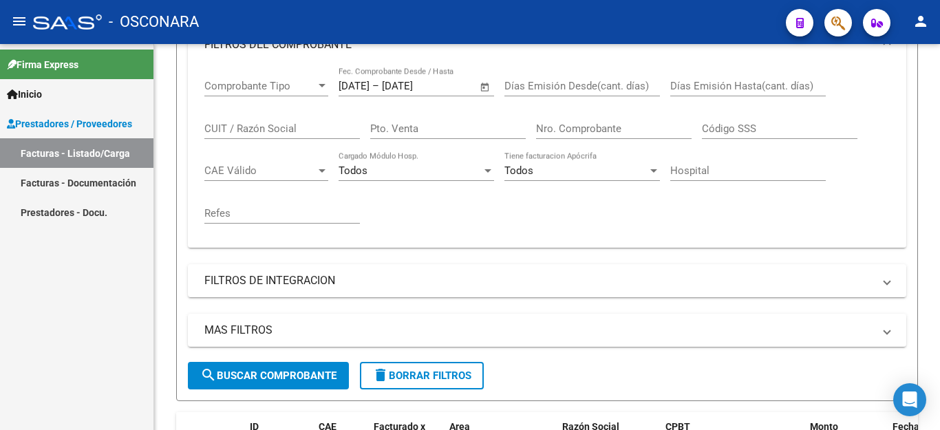
scroll to position [344, 0]
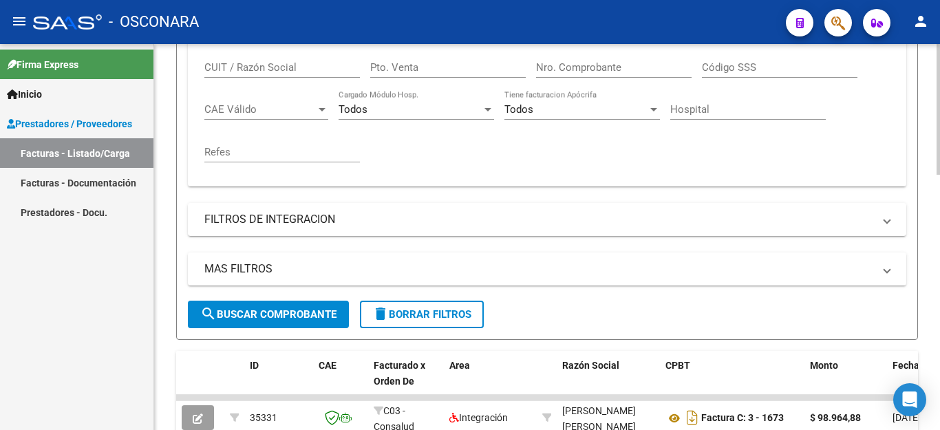
click at [312, 305] on button "search Buscar Comprobante" at bounding box center [268, 315] width 161 height 28
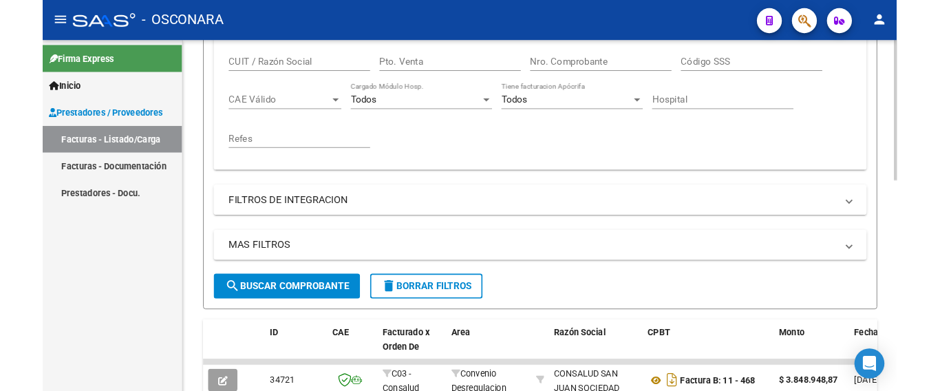
scroll to position [0, 0]
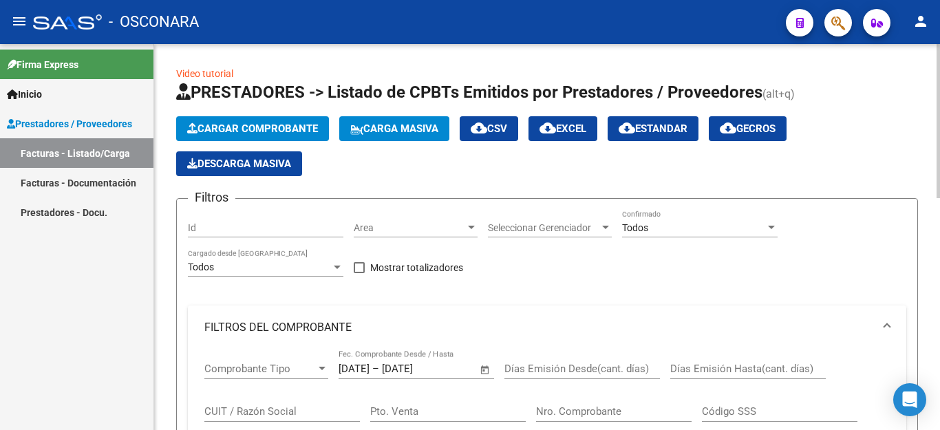
click at [580, 130] on span "cloud_download EXCEL" at bounding box center [562, 128] width 47 height 12
